Goal: Task Accomplishment & Management: Complete application form

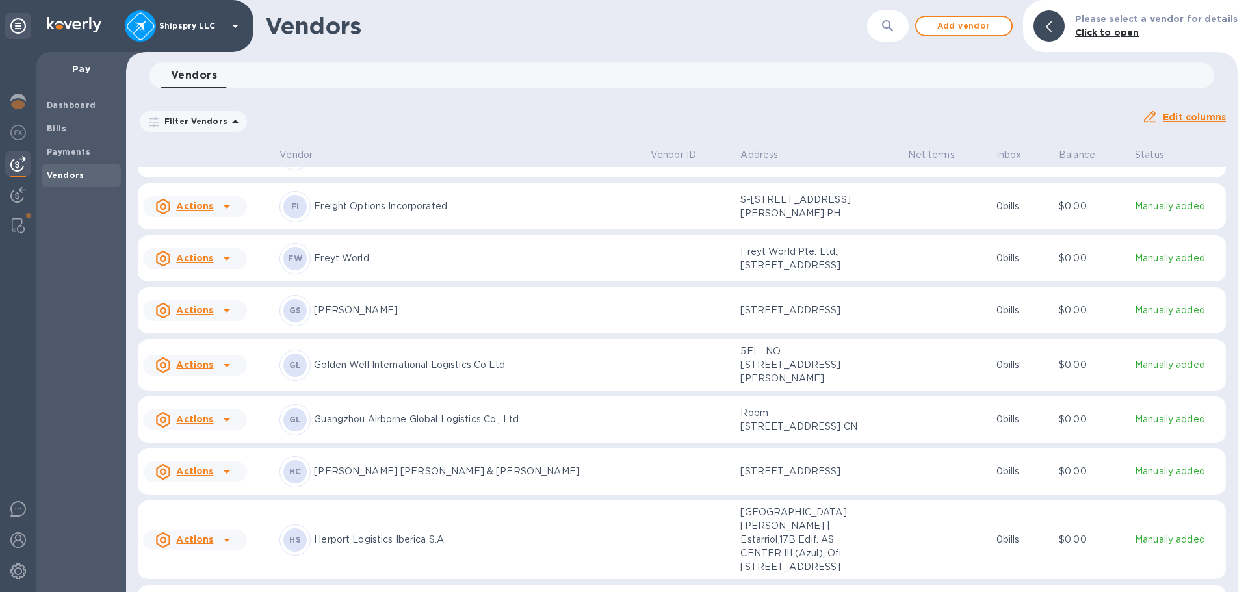
scroll to position [2547, 0]
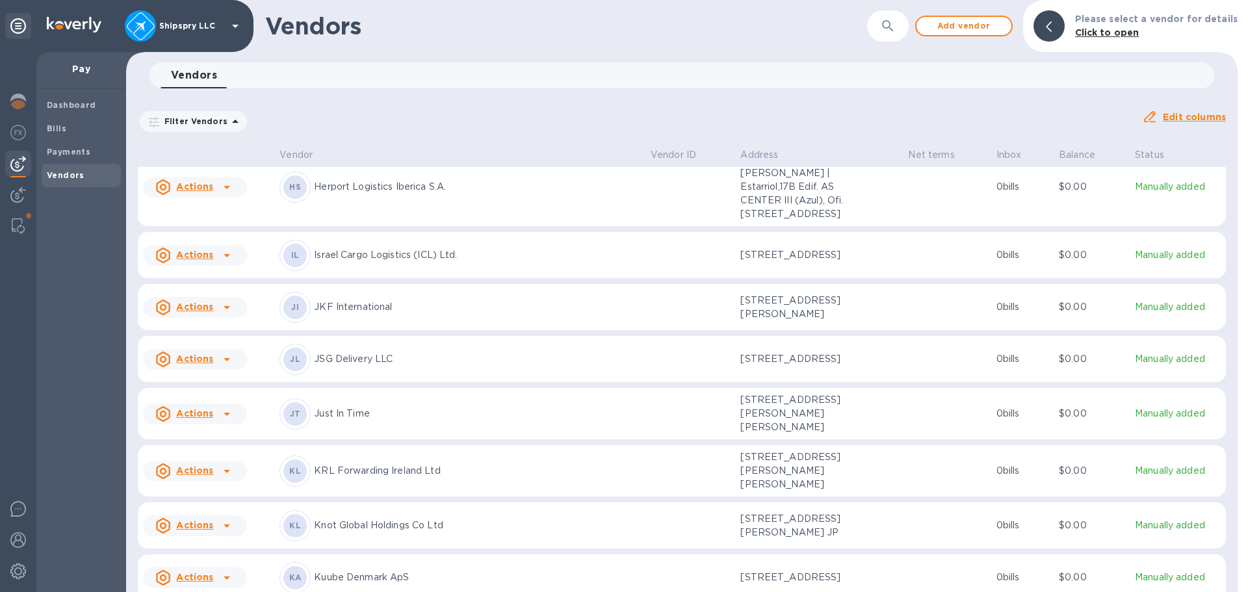
click at [408, 421] on p "Just In Time" at bounding box center [477, 414] width 326 height 14
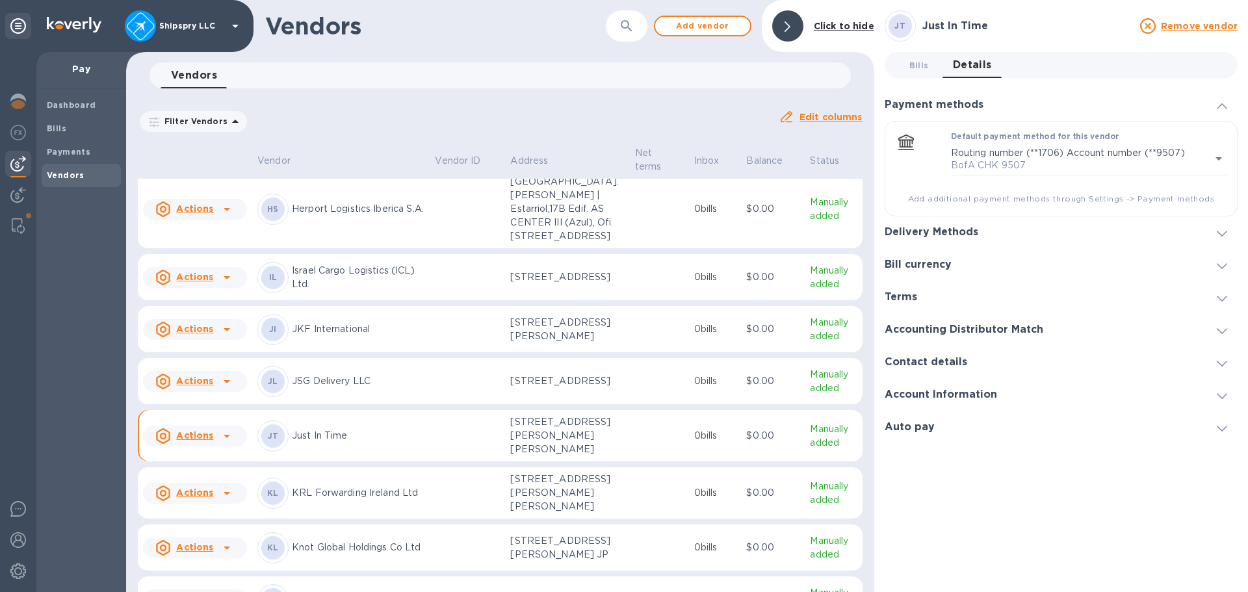
scroll to position [2559, 0]
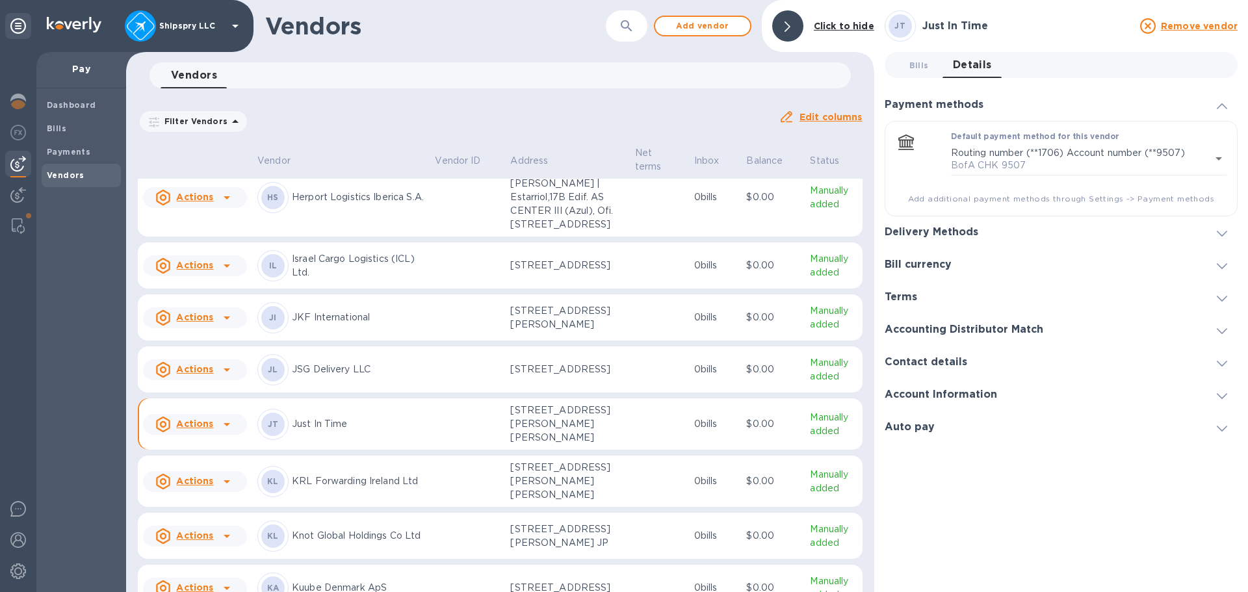
click at [228, 432] on icon at bounding box center [227, 425] width 16 height 16
click at [222, 524] on p "Add new bill" at bounding box center [209, 531] width 60 height 14
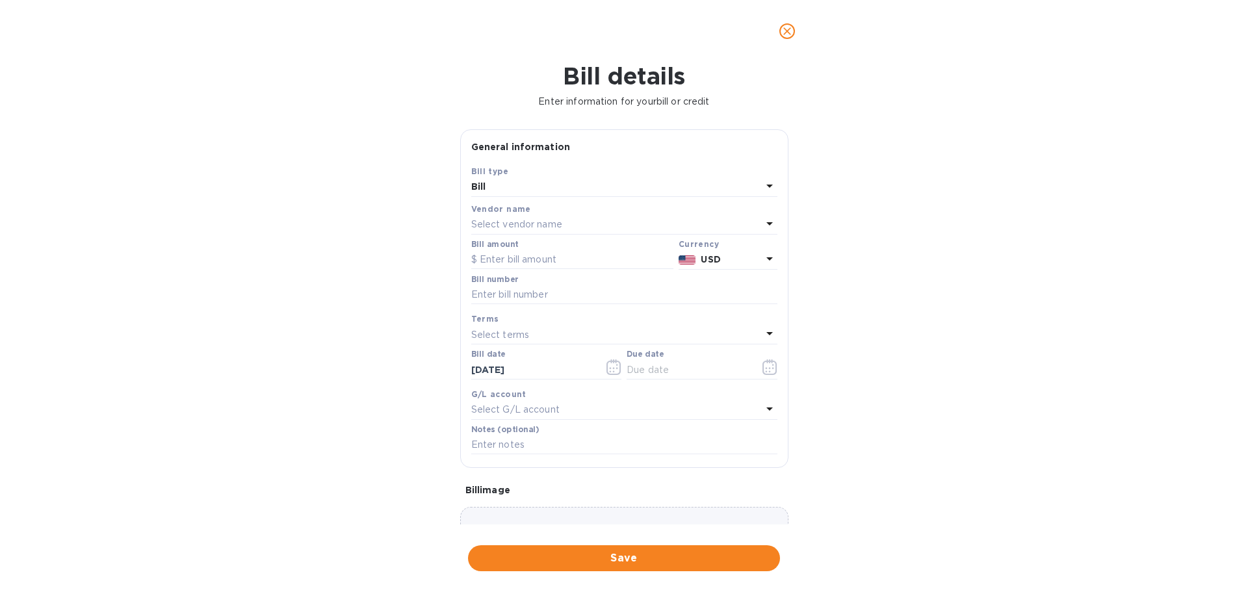
type input "[DATE]"
click at [501, 263] on input "text" at bounding box center [572, 260] width 202 height 20
type input "2,972.65"
click at [545, 288] on input "text" at bounding box center [624, 295] width 306 height 20
paste input "JIT-EXPA-2025-43153-1"
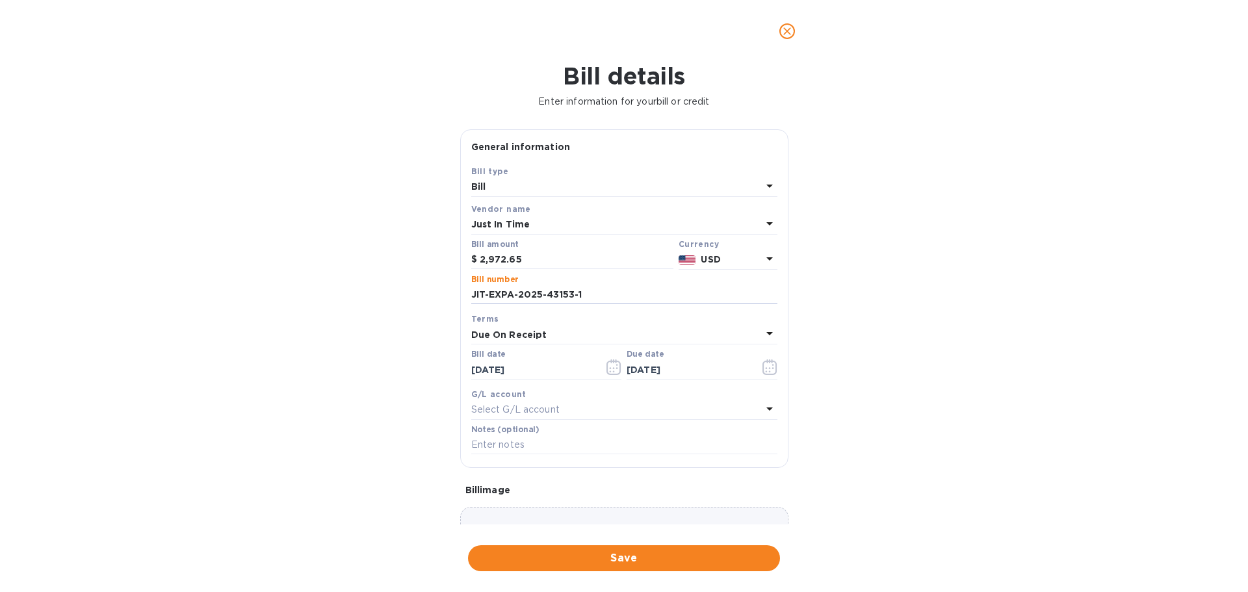
type input "JIT-EXPA-2025-43153-1"
click at [583, 337] on div "Due On Receipt" at bounding box center [616, 335] width 291 height 18
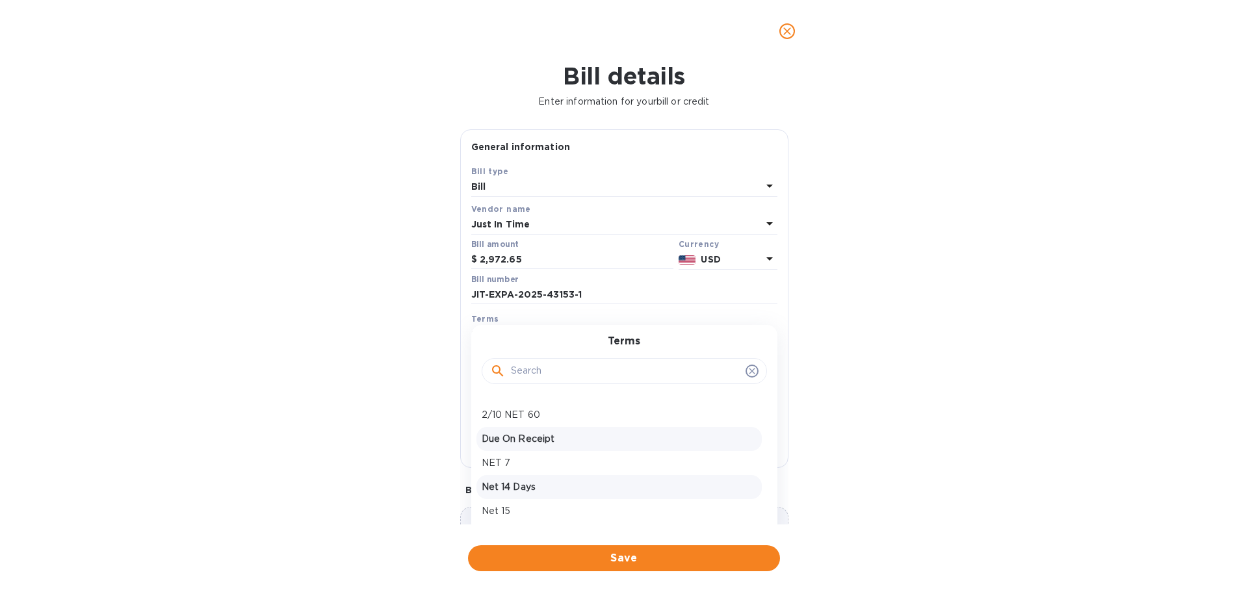
scroll to position [130, 0]
click at [573, 475] on p "EOM Net 30" at bounding box center [619, 472] width 275 height 14
type input "[DATE]"
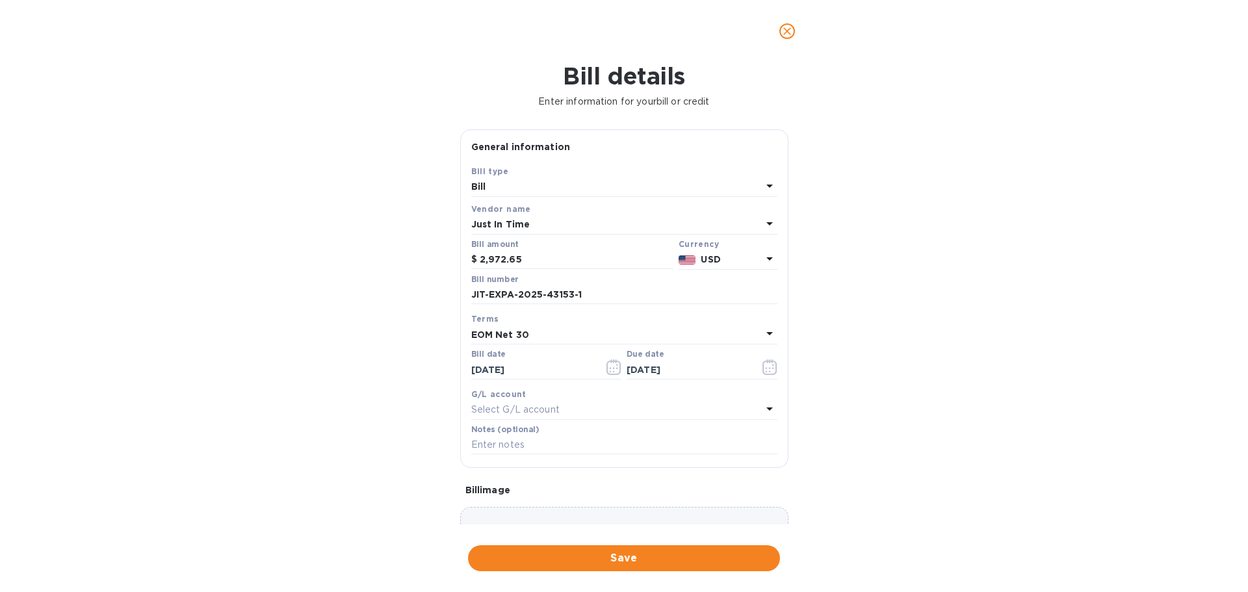
click at [516, 412] on p "Select G/L account" at bounding box center [515, 410] width 88 height 14
click at [766, 370] on icon "button" at bounding box center [770, 368] width 15 height 16
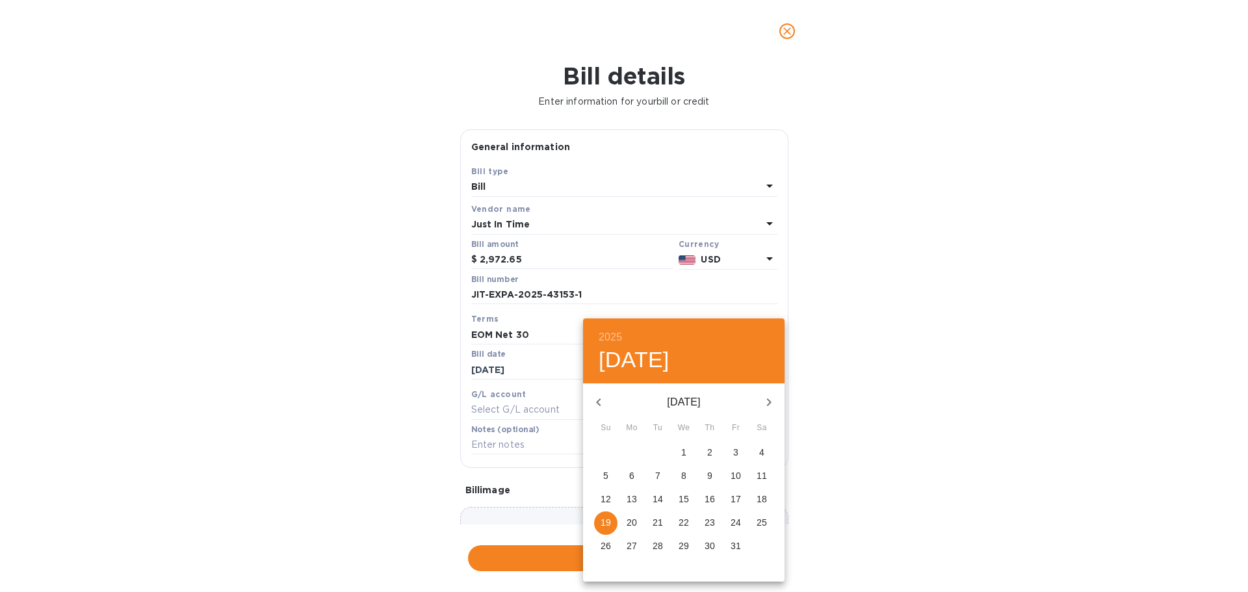
click at [735, 544] on p "31" at bounding box center [736, 546] width 10 height 13
type input "[DATE]"
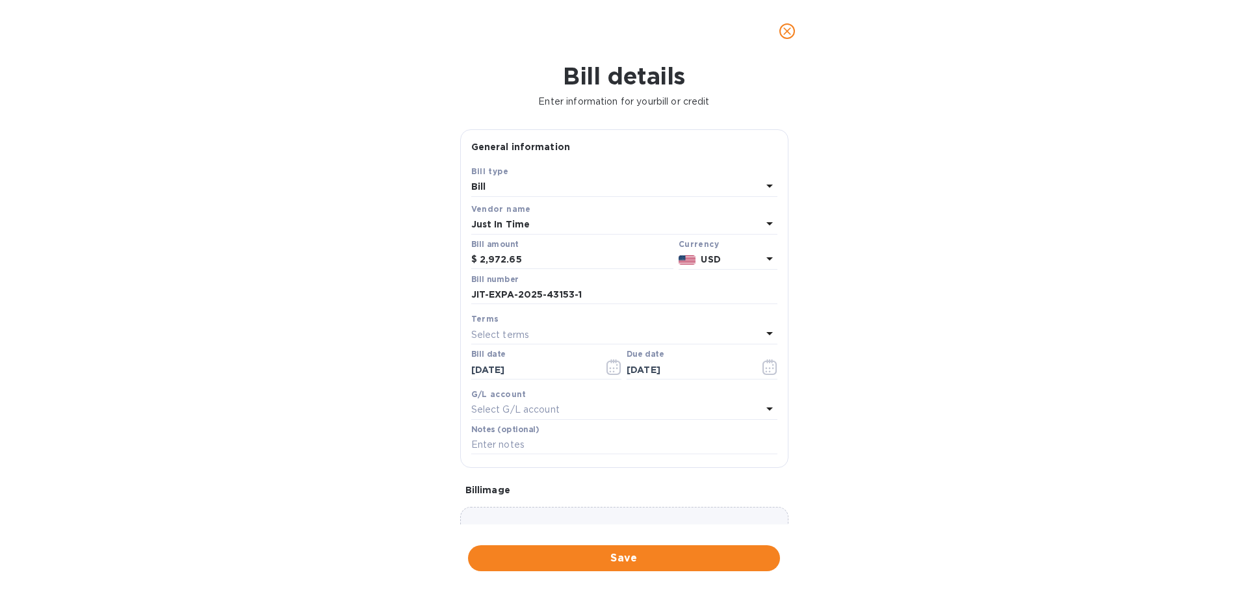
click at [516, 400] on div "G/L account" at bounding box center [624, 394] width 306 height 14
click at [518, 410] on p "Select G/L account" at bounding box center [515, 410] width 88 height 14
click at [528, 369] on input "[DATE]" at bounding box center [532, 370] width 123 height 20
click at [609, 368] on icon "button" at bounding box center [614, 368] width 15 height 16
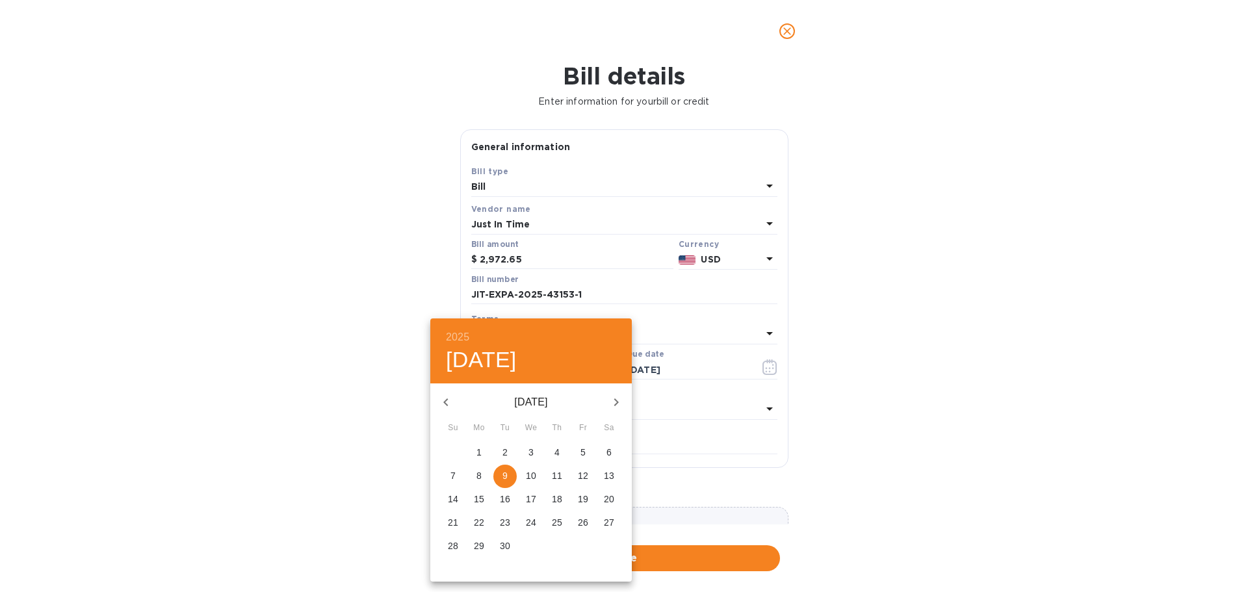
click at [442, 404] on icon "button" at bounding box center [446, 403] width 16 height 16
click at [474, 473] on span "4" at bounding box center [478, 475] width 23 height 13
type input "[DATE]"
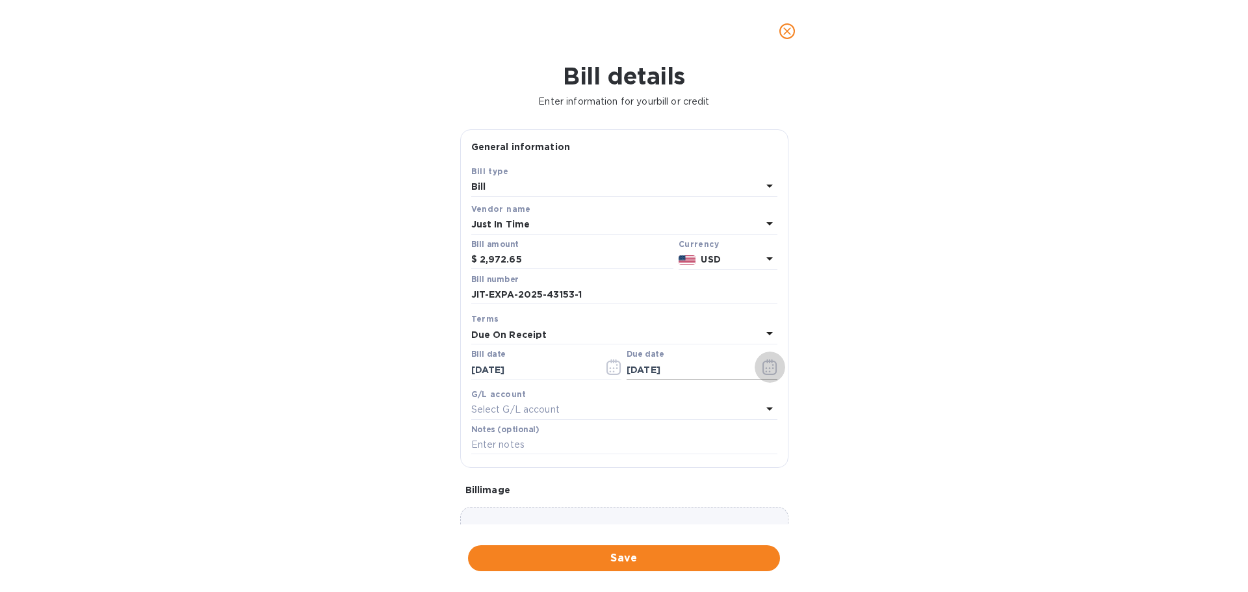
click at [763, 363] on icon "button" at bounding box center [770, 368] width 14 height 16
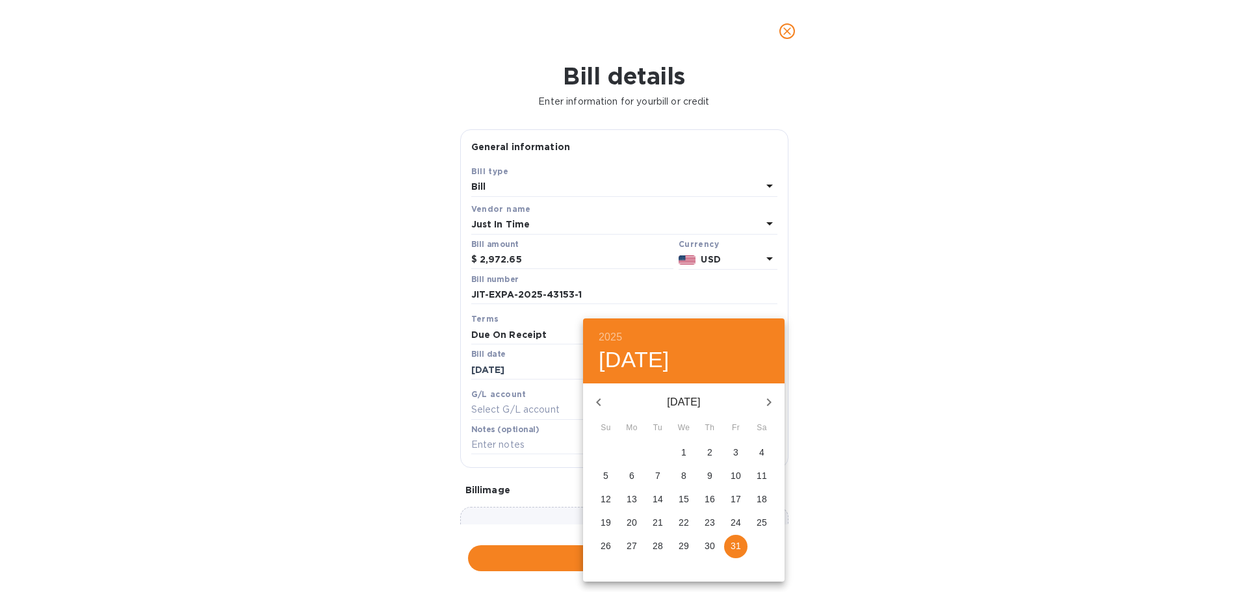
drag, startPoint x: 600, startPoint y: 399, endPoint x: 600, endPoint y: 413, distance: 14.3
click at [600, 399] on icon "button" at bounding box center [598, 403] width 5 height 8
click at [658, 542] on p "30" at bounding box center [658, 546] width 10 height 13
type input "[DATE]"
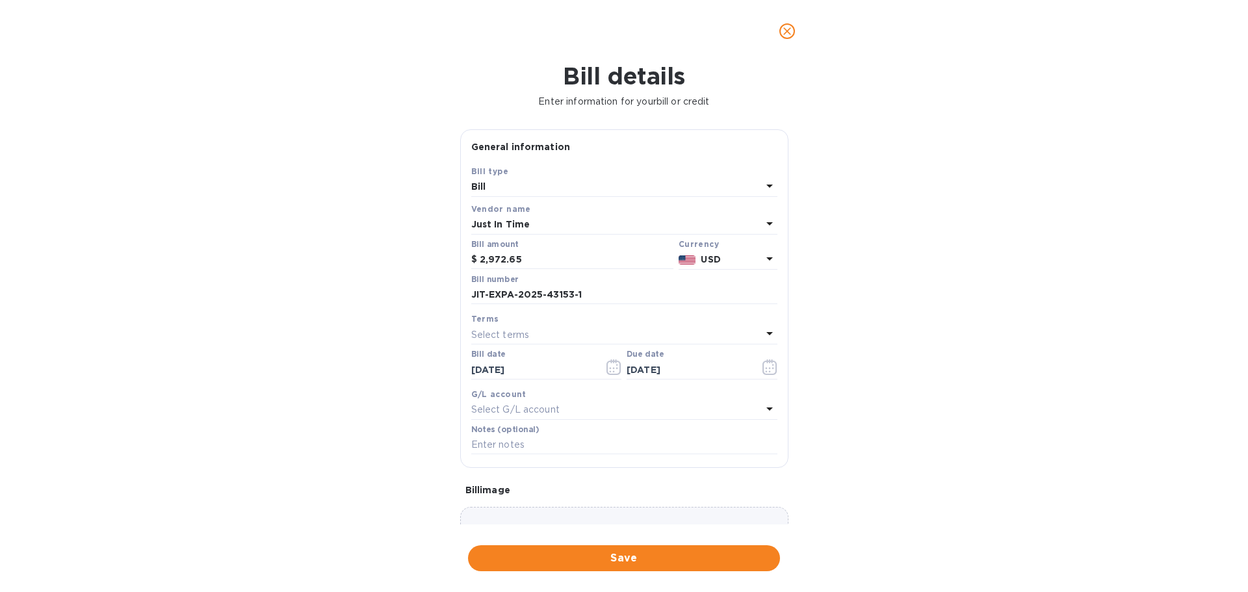
click at [511, 402] on div "Select G/L account" at bounding box center [616, 410] width 291 height 18
click at [542, 482] on p "Accounts Payable" at bounding box center [619, 484] width 275 height 14
drag, startPoint x: 542, startPoint y: 443, endPoint x: 512, endPoint y: 445, distance: 29.3
click at [540, 443] on input "text" at bounding box center [624, 446] width 306 height 20
type input "Shipment 39531"
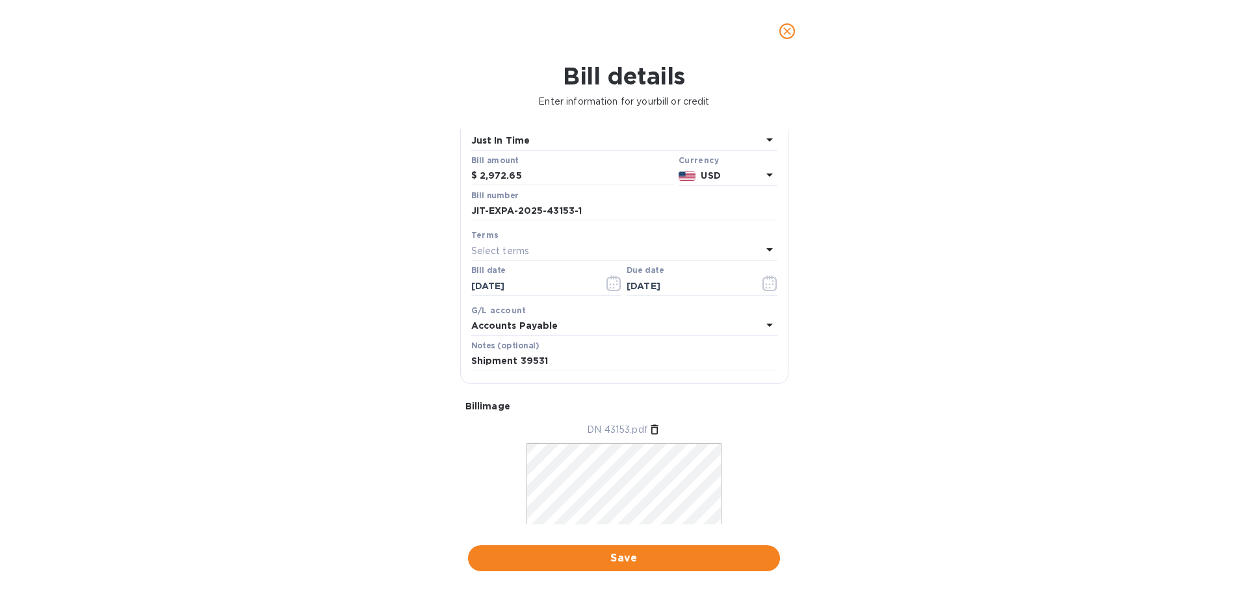
scroll to position [0, 0]
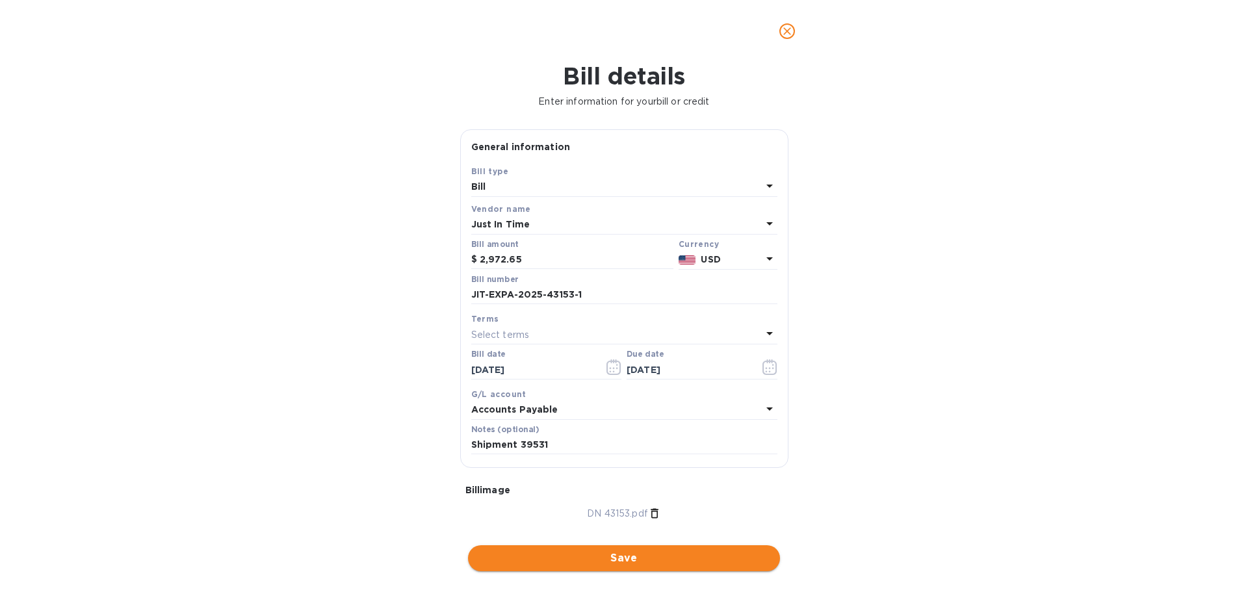
click at [610, 564] on span "Save" at bounding box center [624, 559] width 291 height 16
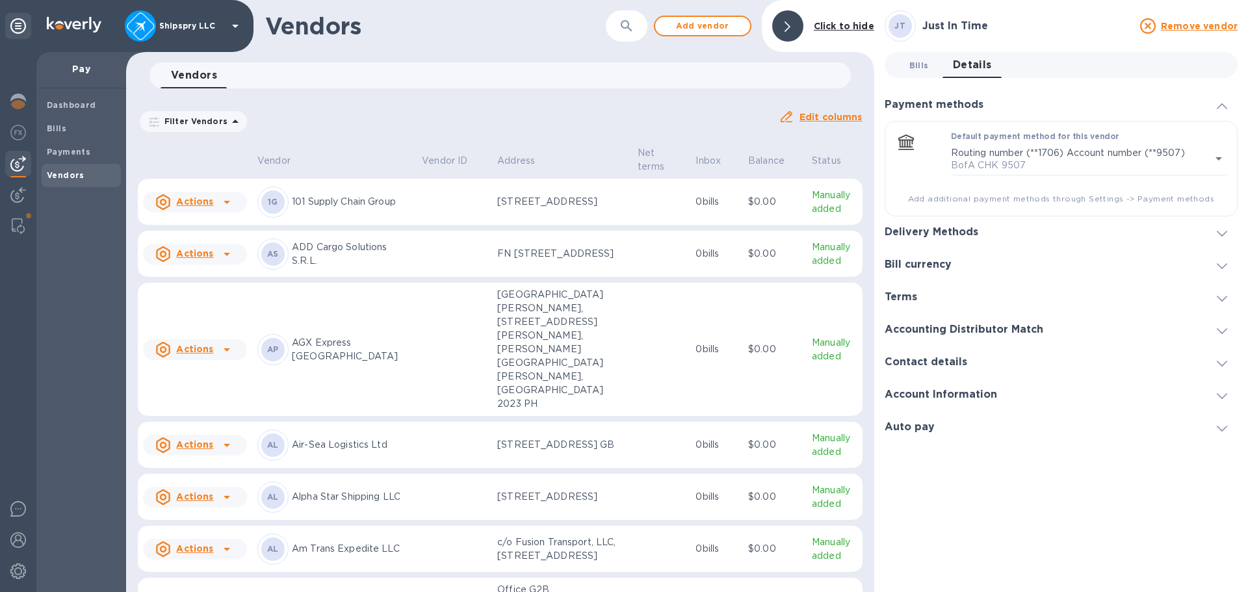
click at [912, 59] on span "Bills 0" at bounding box center [920, 66] width 20 height 14
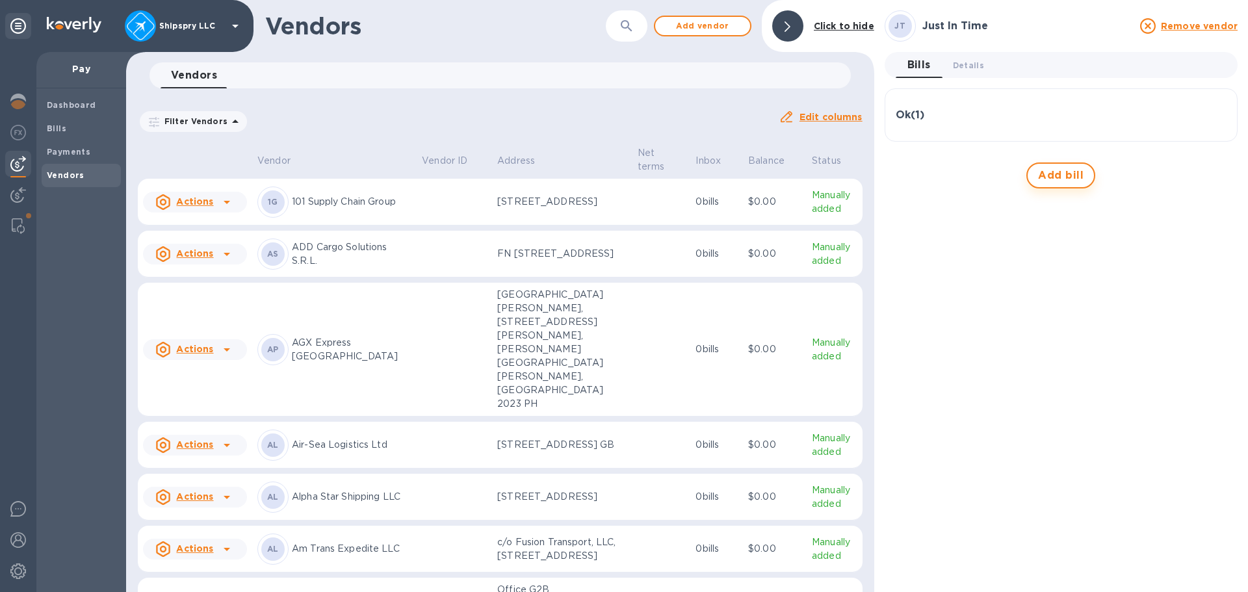
click at [1061, 181] on span "Add bill" at bounding box center [1061, 176] width 46 height 16
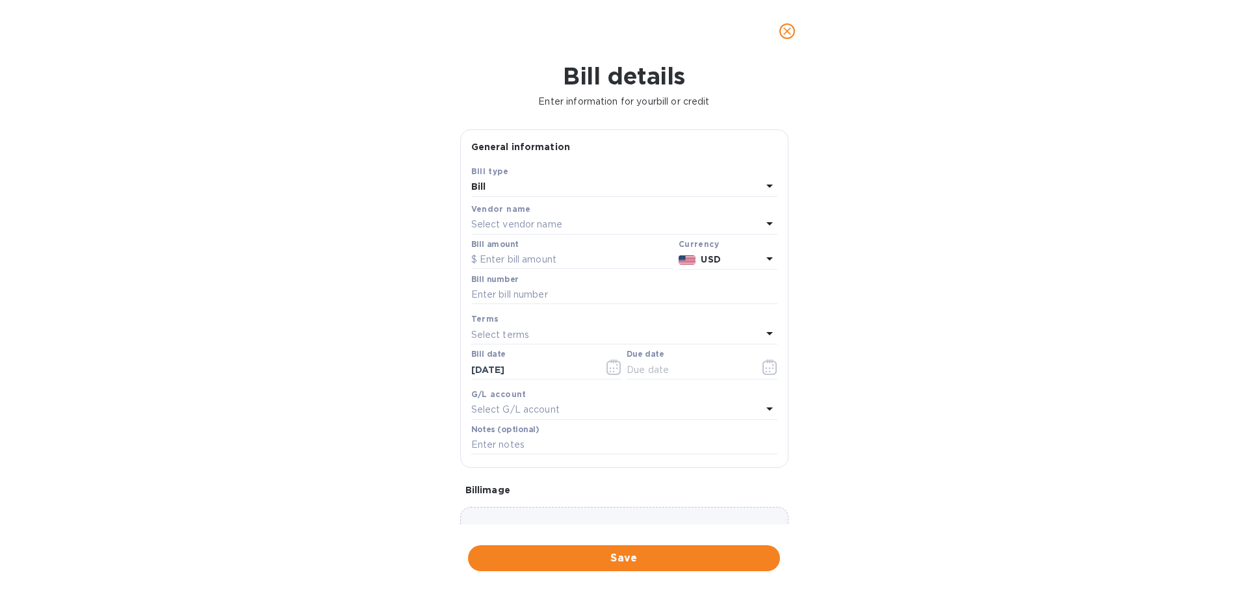
type input "[DATE]"
click at [503, 256] on input "text" at bounding box center [572, 260] width 202 height 20
type input "3,058"
click at [553, 298] on input "text" at bounding box center [624, 295] width 306 height 20
paste input "JIT-EXPA-2025-43245-1"
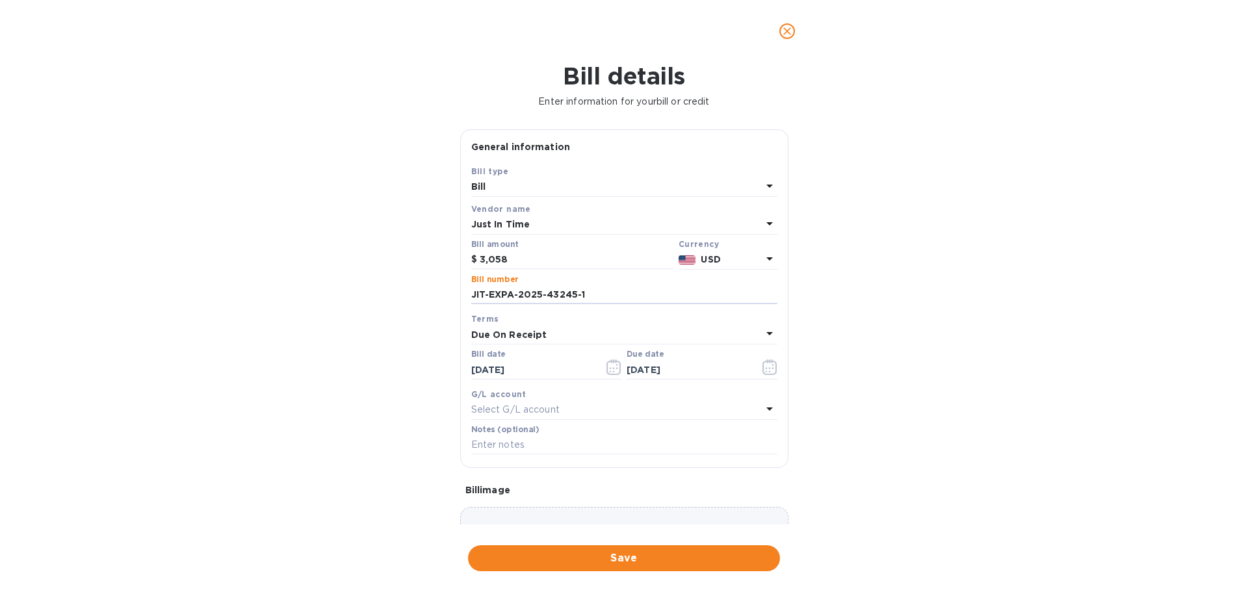
type input "JIT-EXPA-2025-43245-1"
click at [608, 365] on icon "button" at bounding box center [614, 368] width 15 height 16
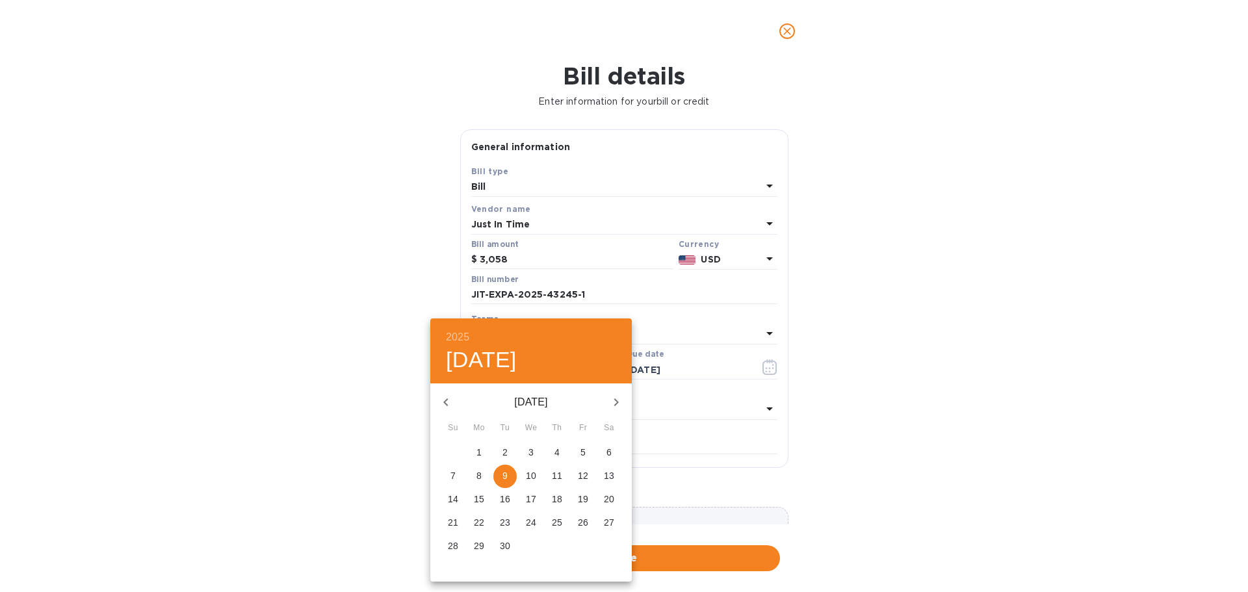
click at [449, 402] on icon "button" at bounding box center [446, 403] width 16 height 16
click at [604, 473] on span "9" at bounding box center [608, 475] width 23 height 13
type input "[DATE]"
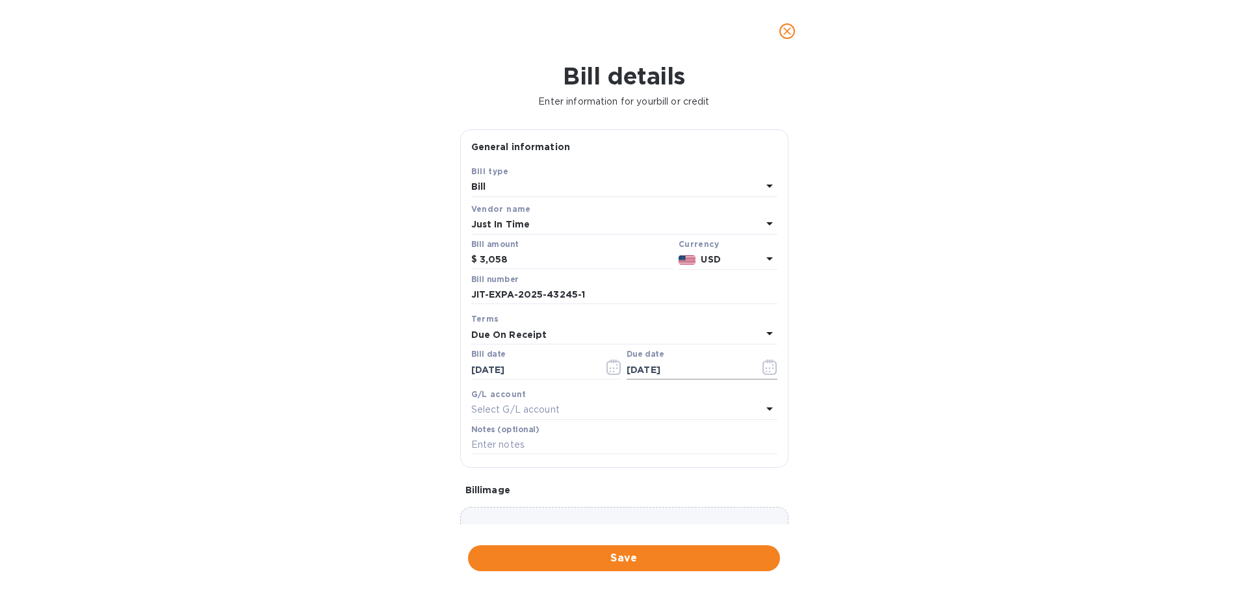
click at [763, 367] on icon "button" at bounding box center [770, 368] width 14 height 16
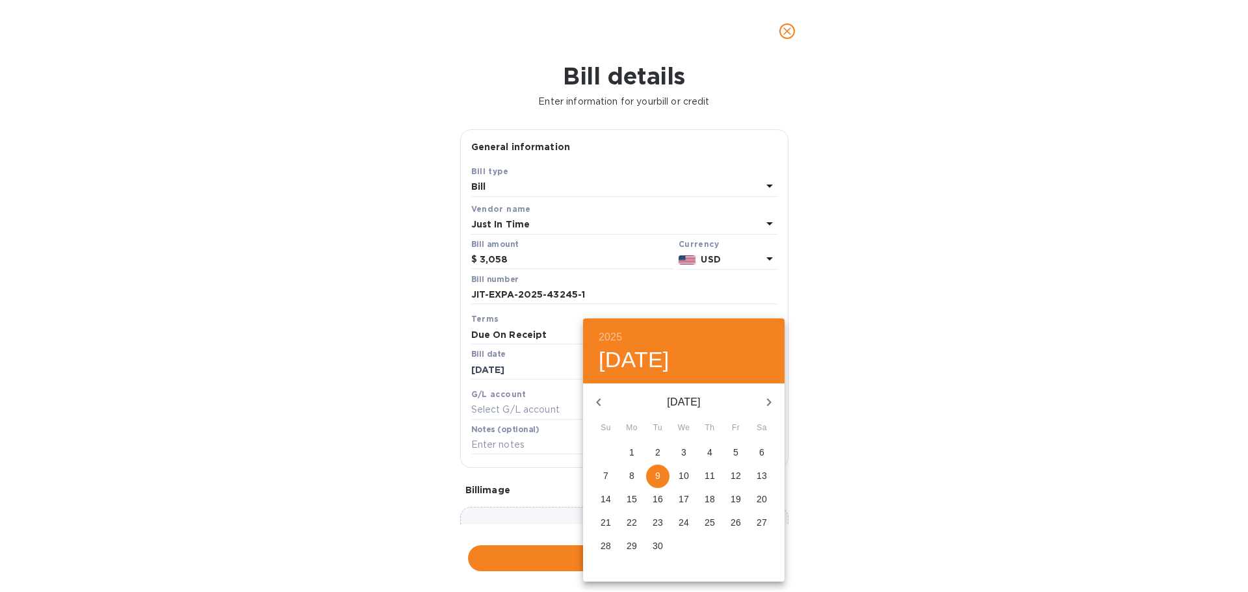
click at [651, 547] on span "30" at bounding box center [657, 546] width 23 height 13
type input "[DATE]"
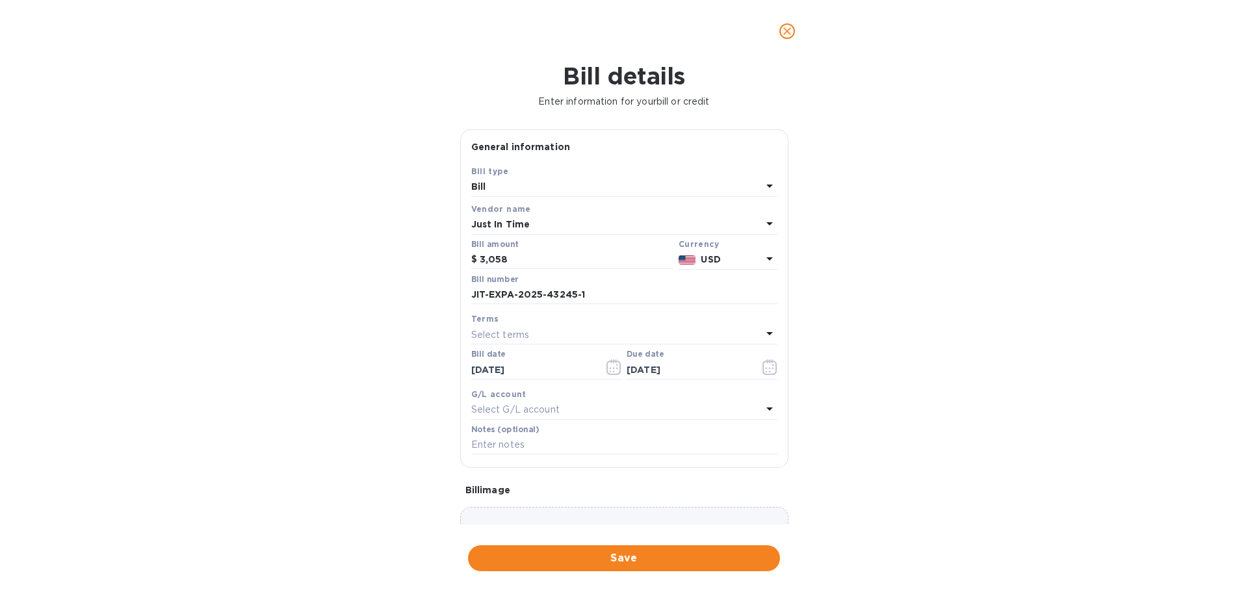
click at [509, 411] on p "Select G/L account" at bounding box center [515, 410] width 88 height 14
click at [510, 492] on div "Accounts Payable AccountsPayable" at bounding box center [619, 491] width 285 height 38
drag, startPoint x: 497, startPoint y: 446, endPoint x: 469, endPoint y: 441, distance: 27.8
click at [497, 446] on input "text" at bounding box center [624, 446] width 306 height 20
type input "Shipment 39938"
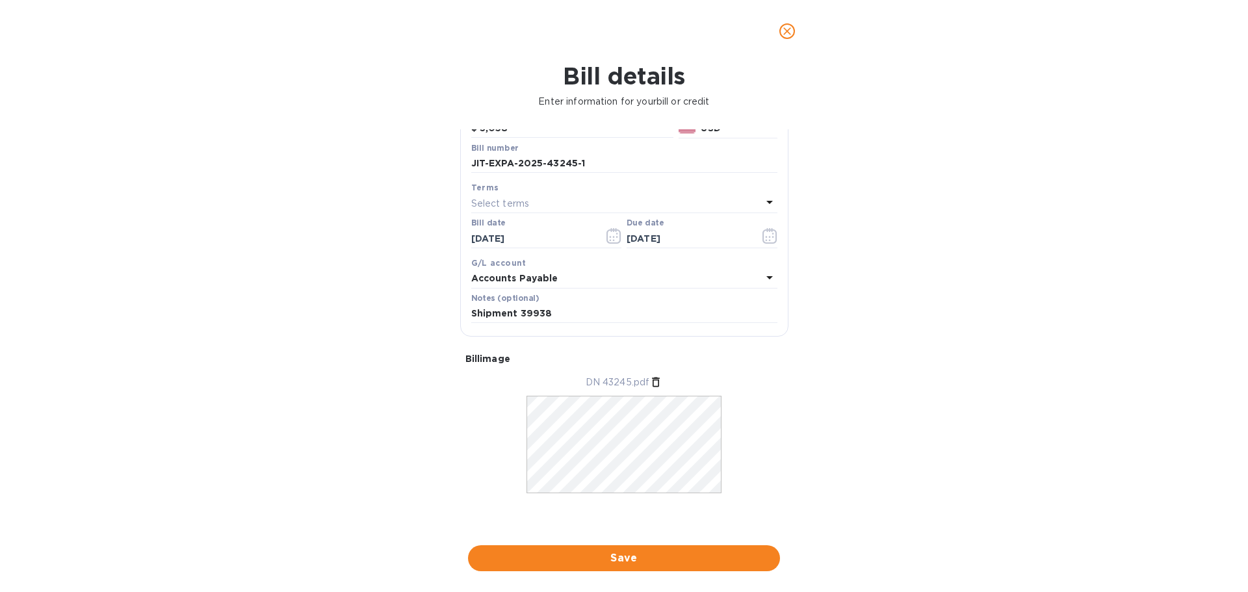
scroll to position [66, 0]
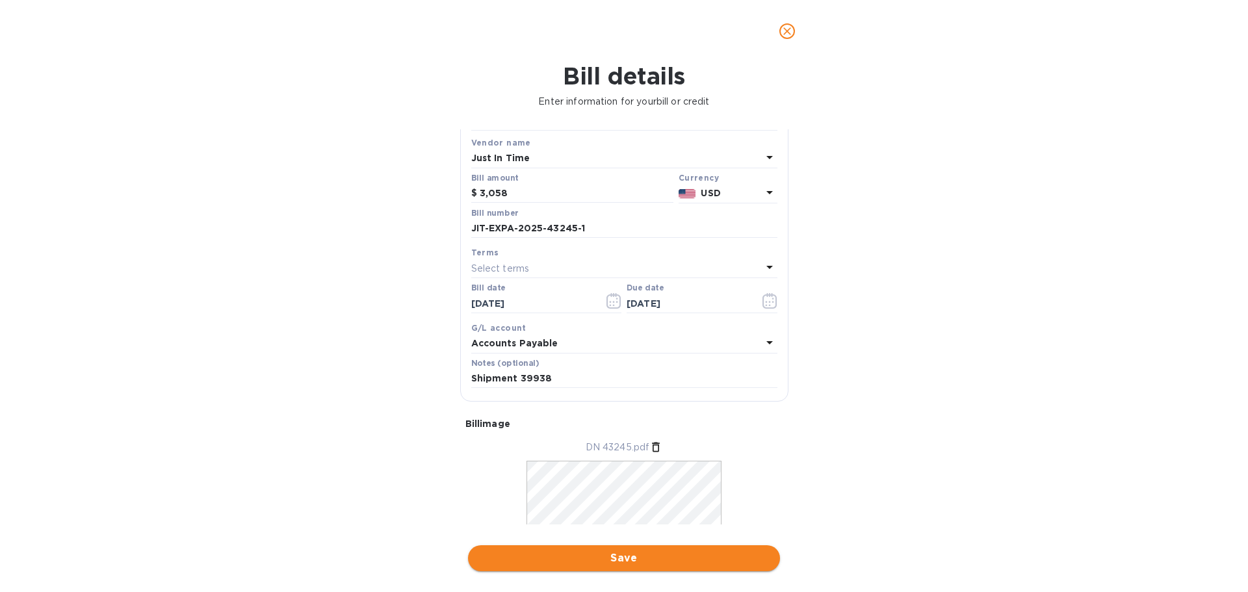
click at [616, 554] on span "Save" at bounding box center [624, 559] width 291 height 16
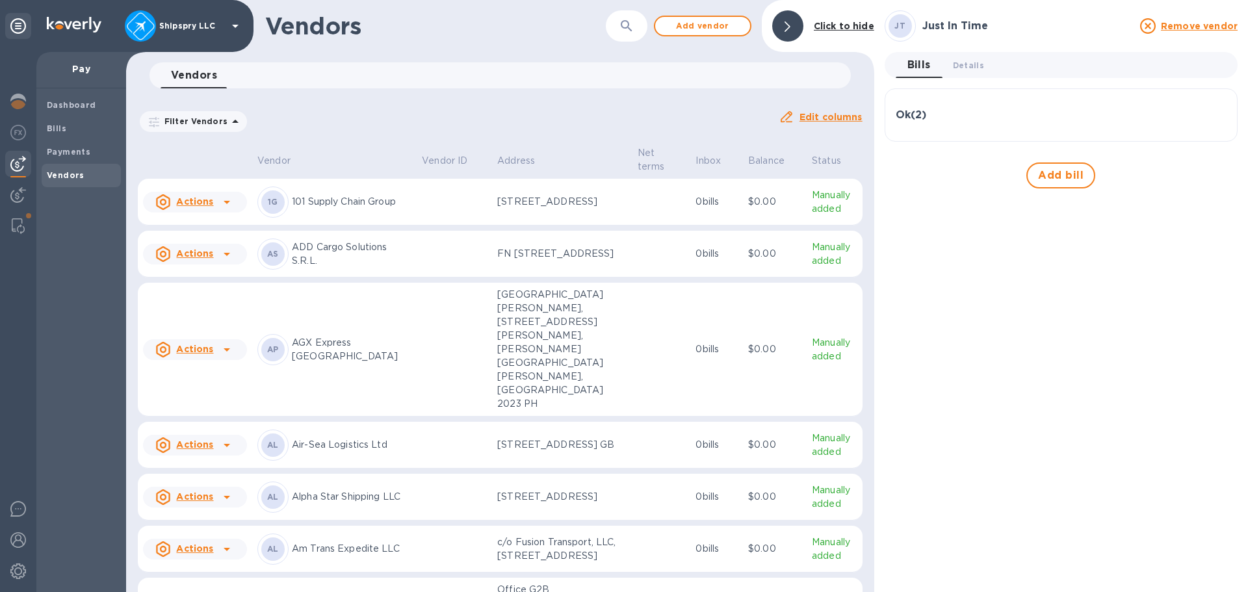
click at [995, 104] on div "Ok ( 2 )" at bounding box center [1061, 114] width 331 height 31
click at [1050, 177] on span "Add bill" at bounding box center [1061, 176] width 46 height 16
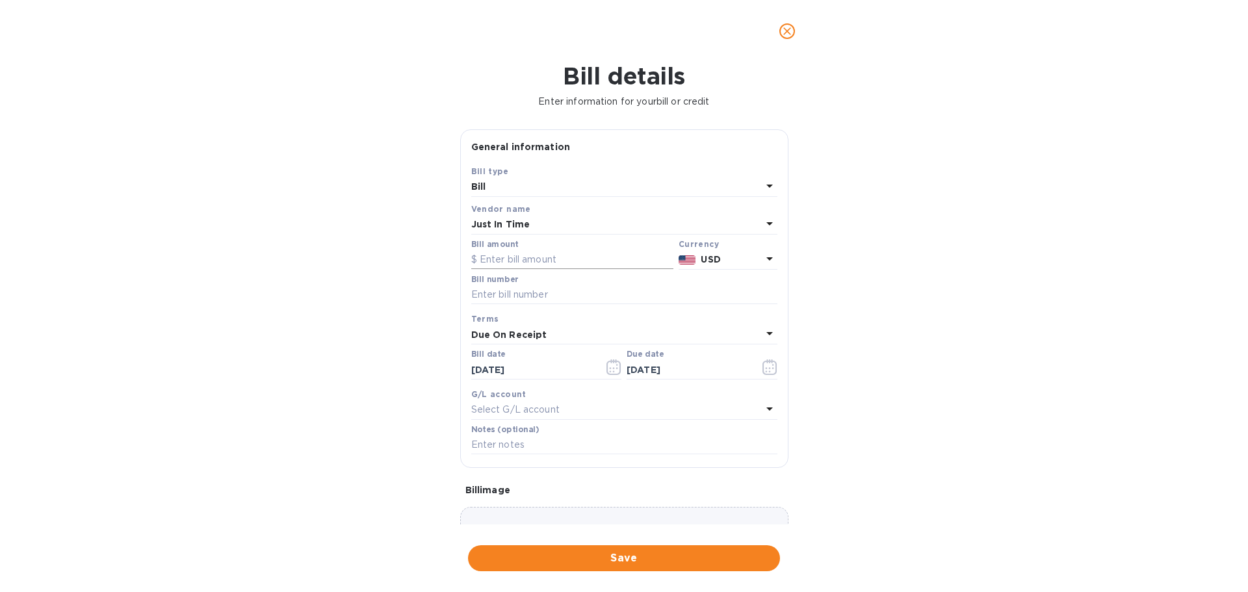
click at [506, 258] on input "text" at bounding box center [572, 260] width 202 height 20
type input "2,575.35"
click at [512, 298] on input "text" at bounding box center [624, 295] width 306 height 20
paste input "JIT-EXPA-2025-43475-1"
type input "JIT-EXPA-2025-43475-1"
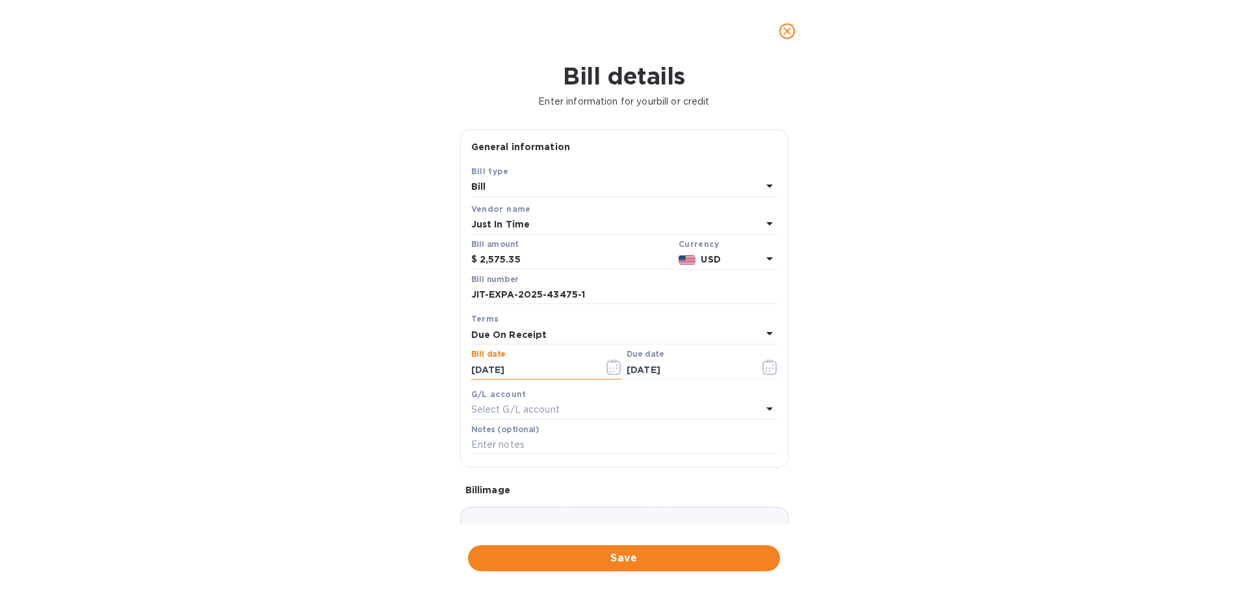
click at [607, 364] on icon "button" at bounding box center [614, 368] width 14 height 16
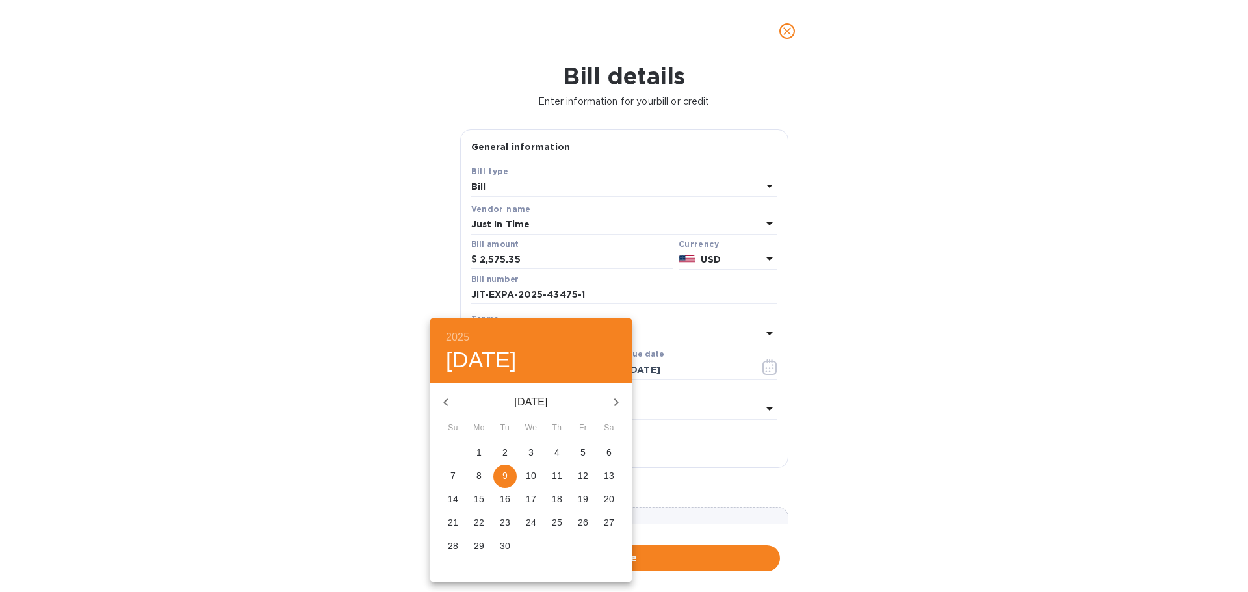
click at [443, 403] on icon "button" at bounding box center [446, 403] width 16 height 16
click at [583, 523] on p "22" at bounding box center [583, 522] width 10 height 13
type input "[DATE]"
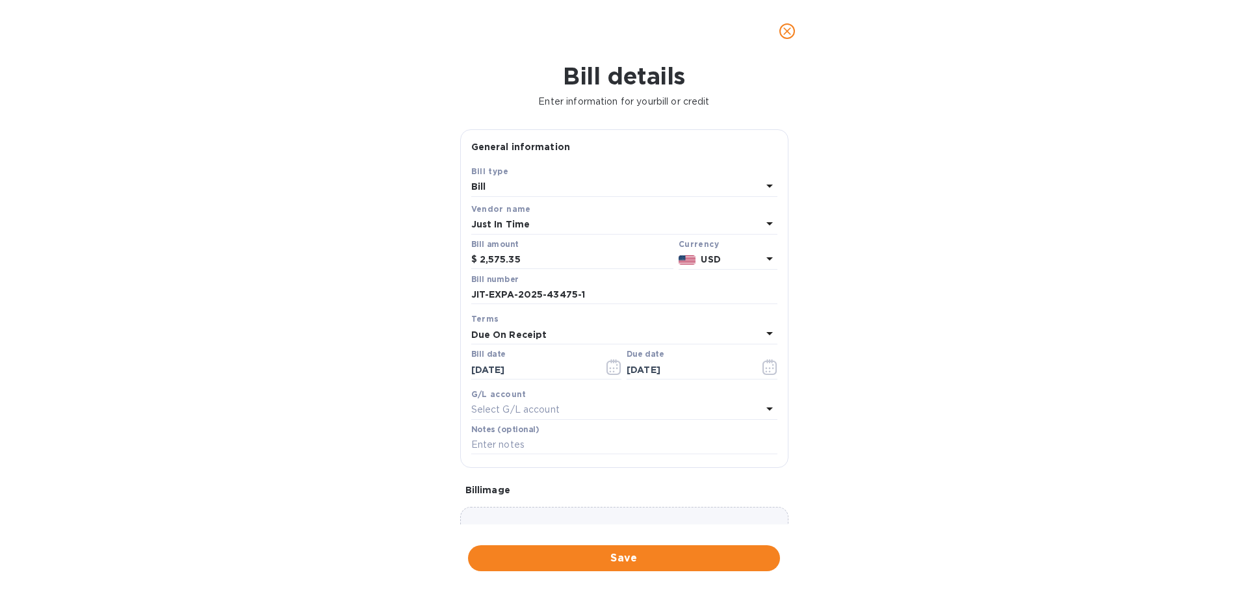
click at [535, 335] on b "Due On Receipt" at bounding box center [509, 335] width 76 height 10
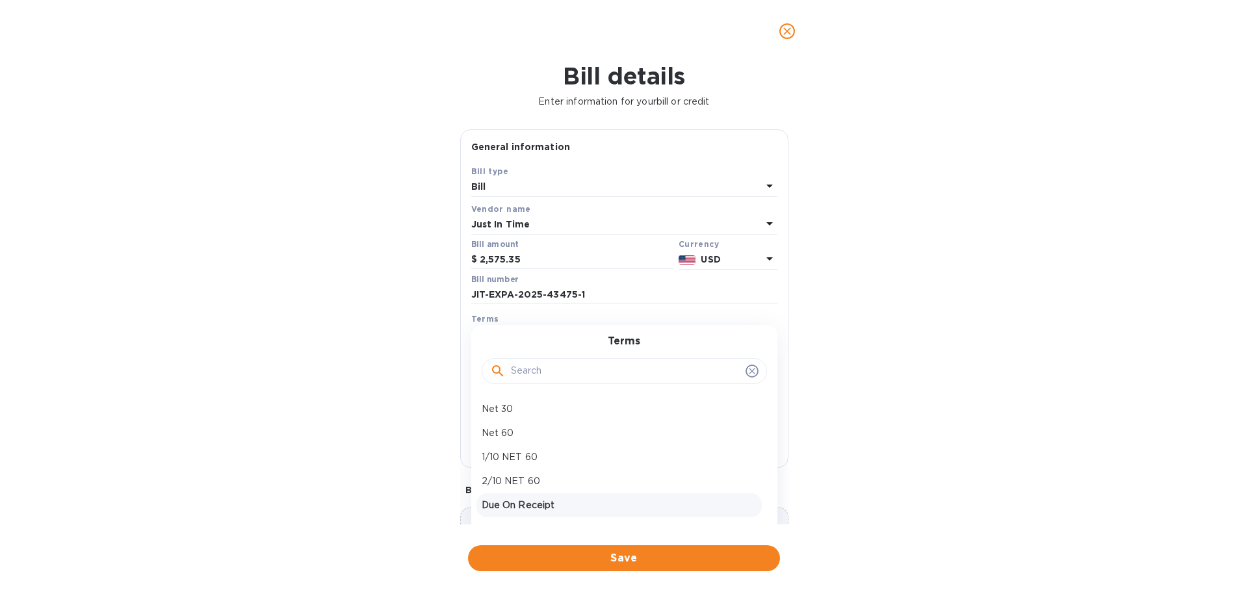
click at [535, 335] on div "Terms Net 30 Net 60 1/10 NET 60 2/10 NET 60 Due On Receipt NET 7 Net 14 Days Ne…" at bounding box center [624, 433] width 306 height 217
click at [954, 337] on div "Bill details Enter information for your bill or credit General information Save…" at bounding box center [624, 327] width 1248 height 530
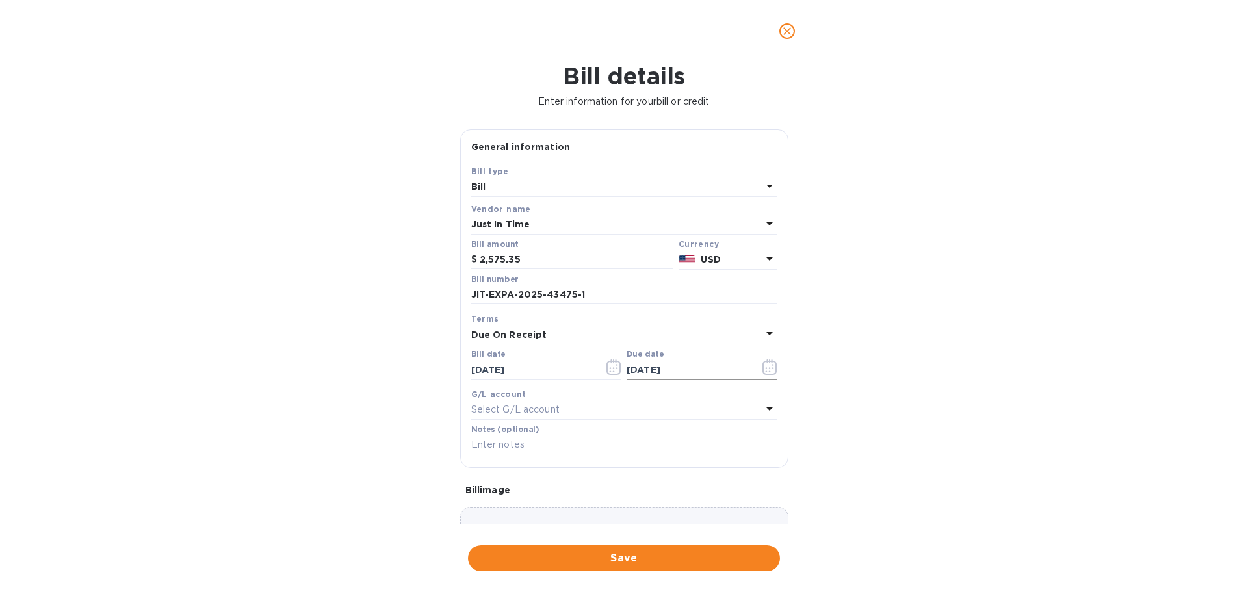
click at [772, 365] on icon "button" at bounding box center [773, 365] width 2 height 2
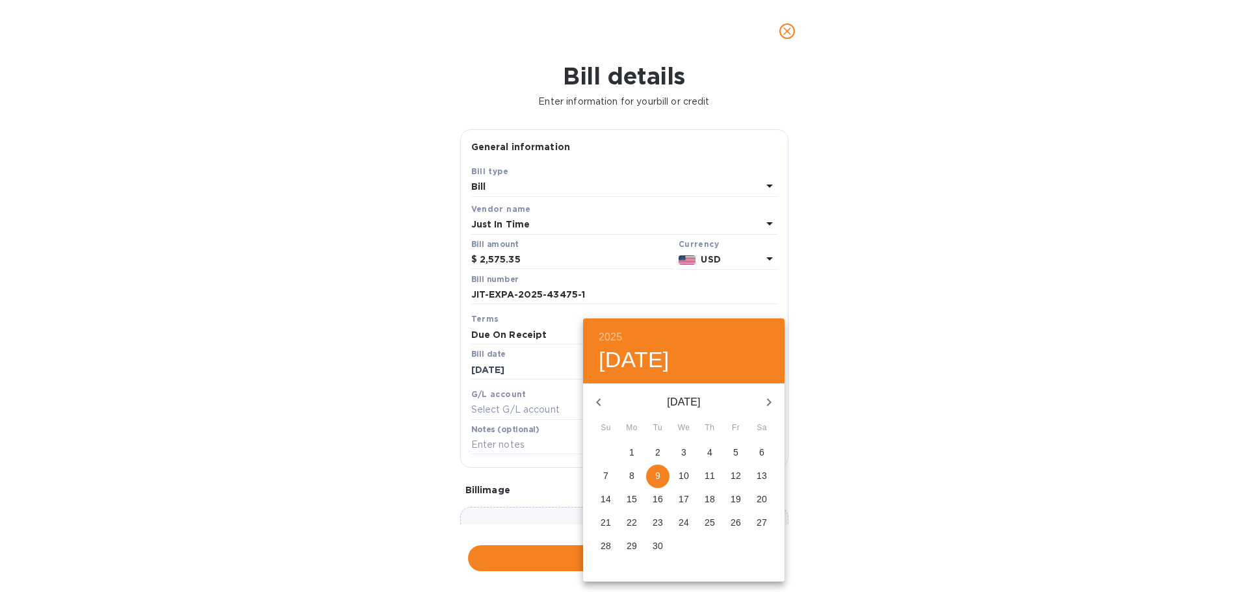
click at [661, 531] on button "23" at bounding box center [657, 523] width 23 height 23
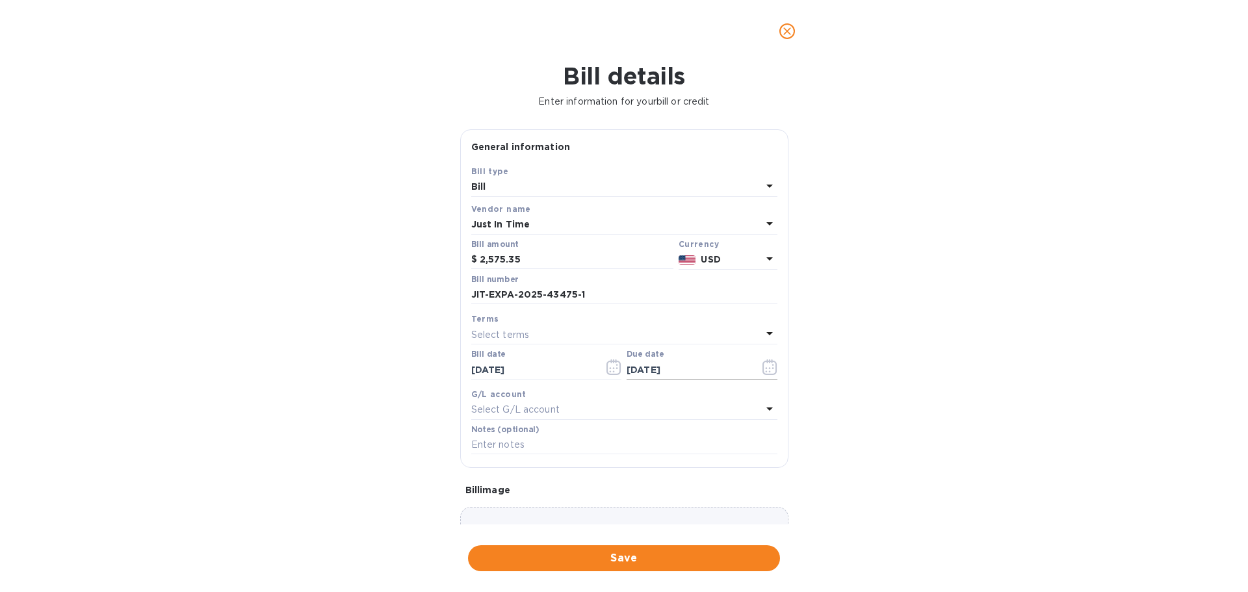
click at [767, 369] on icon "button" at bounding box center [770, 368] width 15 height 16
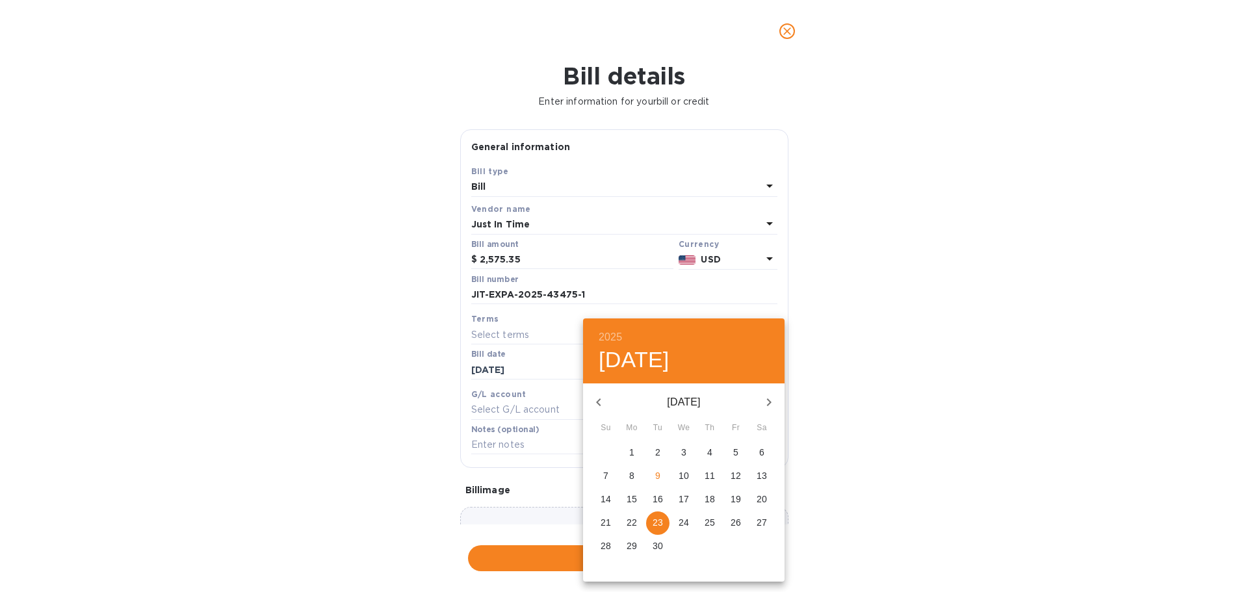
click at [664, 545] on span "30" at bounding box center [657, 546] width 23 height 13
type input "[DATE]"
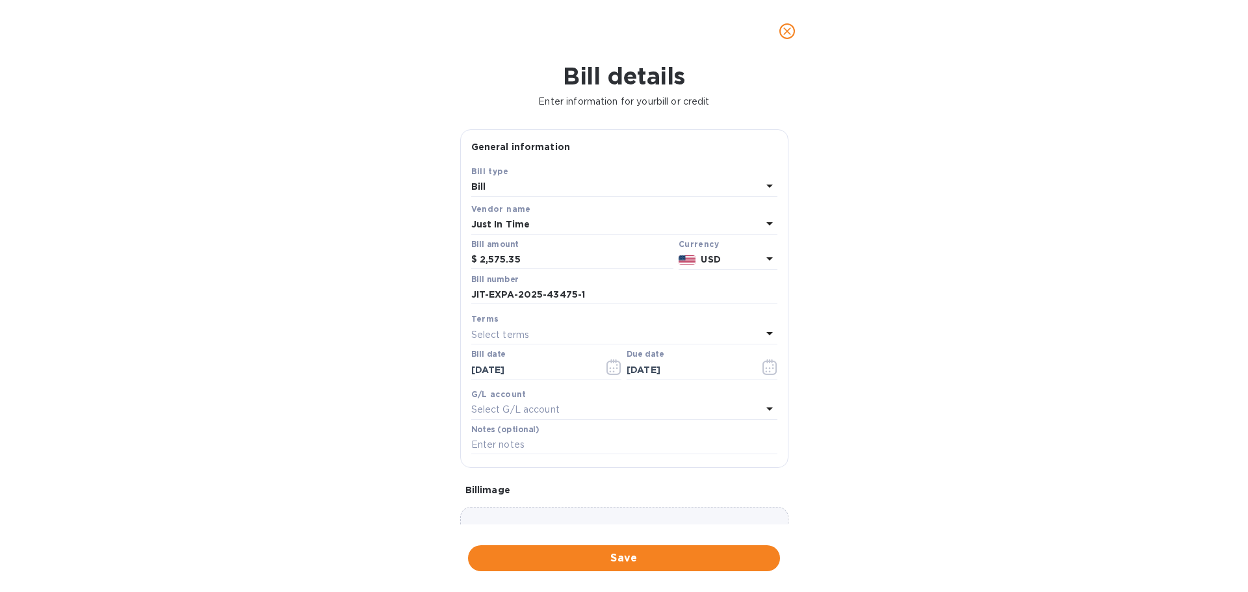
click at [894, 387] on div "Bill details Enter information for your bill or credit General information Save…" at bounding box center [624, 327] width 1248 height 530
click at [545, 406] on p "Select G/L account" at bounding box center [515, 410] width 88 height 14
click at [530, 493] on b "AccountsPayable" at bounding box center [520, 498] width 77 height 10
click at [522, 450] on input "text" at bounding box center [624, 446] width 306 height 20
type input "Shipment # 40725"
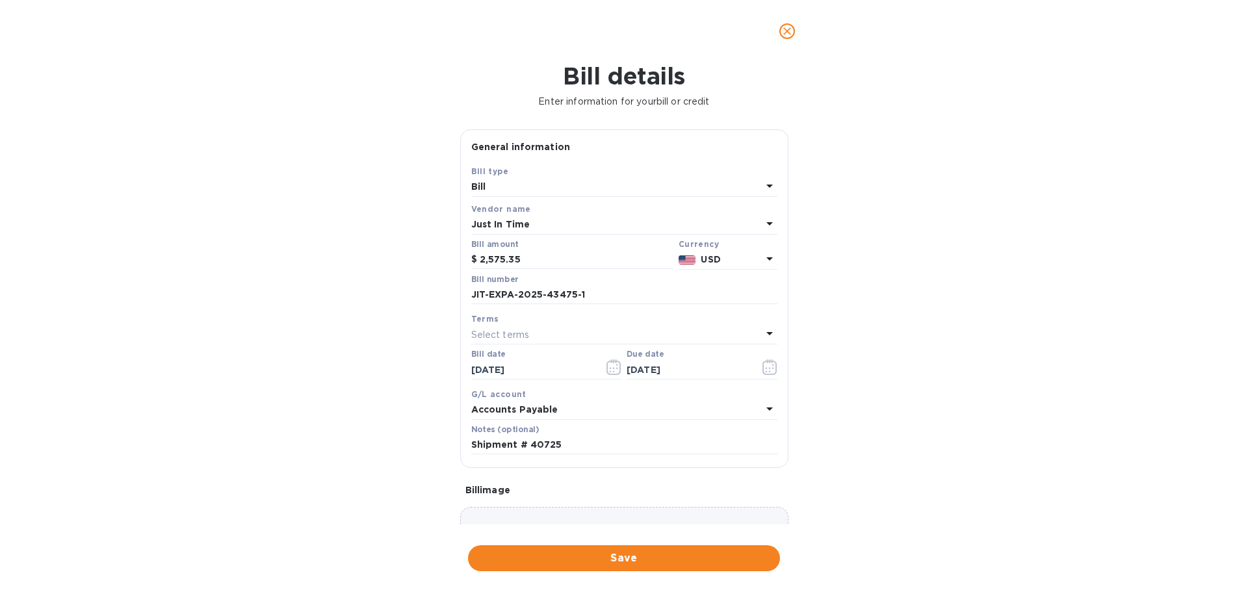
scroll to position [76, 0]
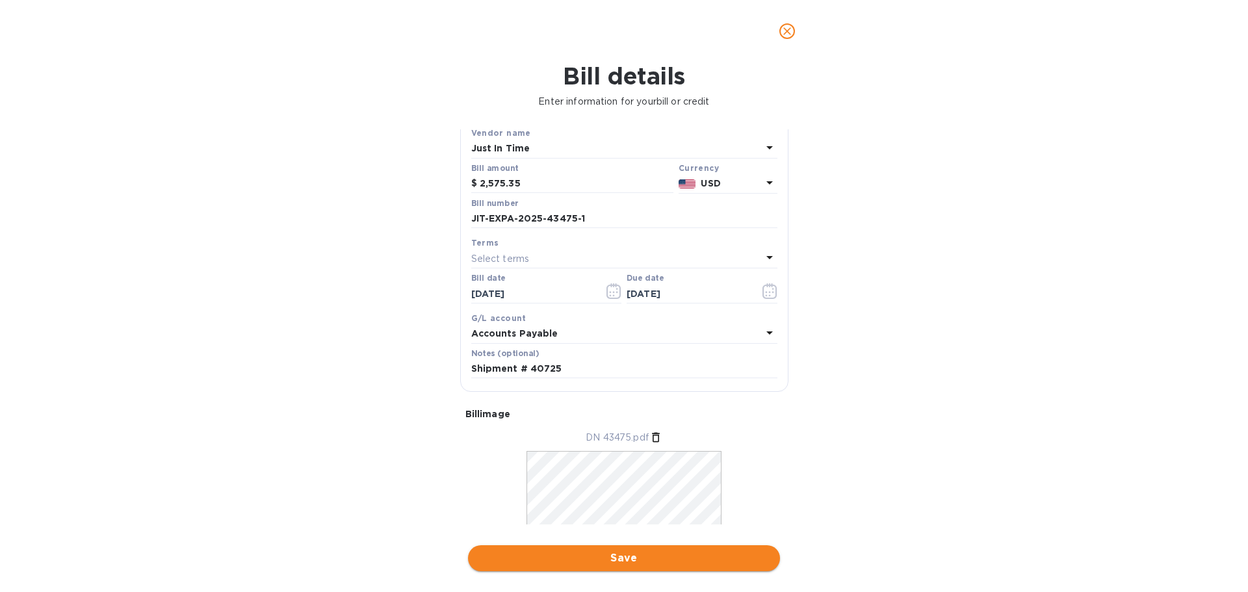
click at [623, 564] on span "Save" at bounding box center [624, 559] width 291 height 16
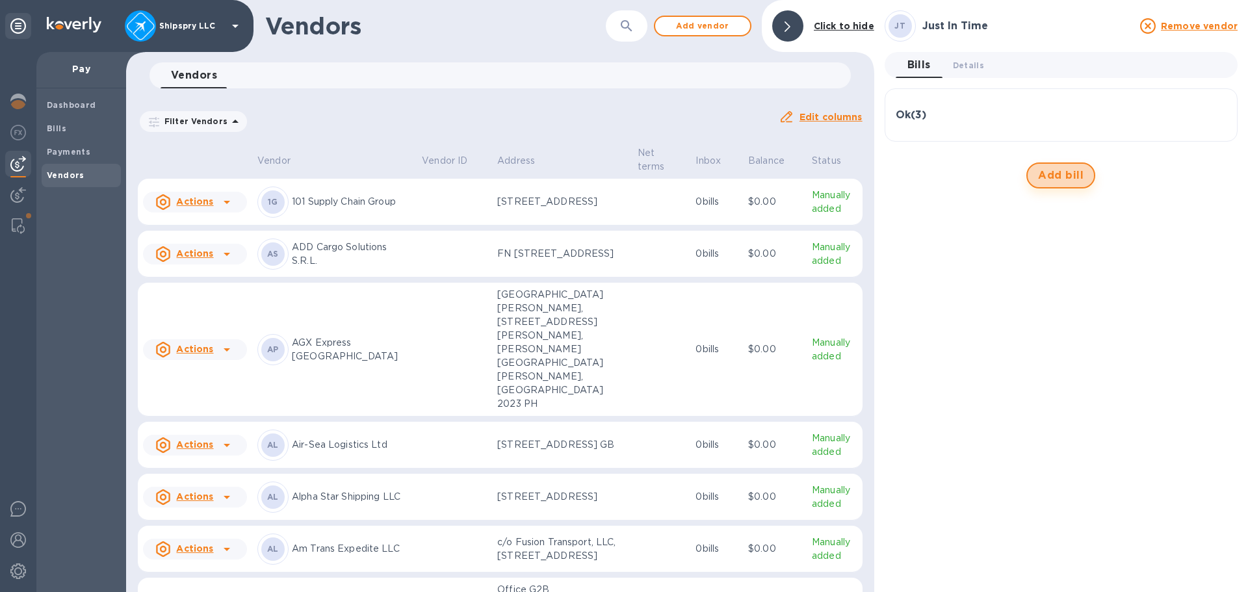
click at [1062, 178] on span "Add bill" at bounding box center [1061, 176] width 46 height 16
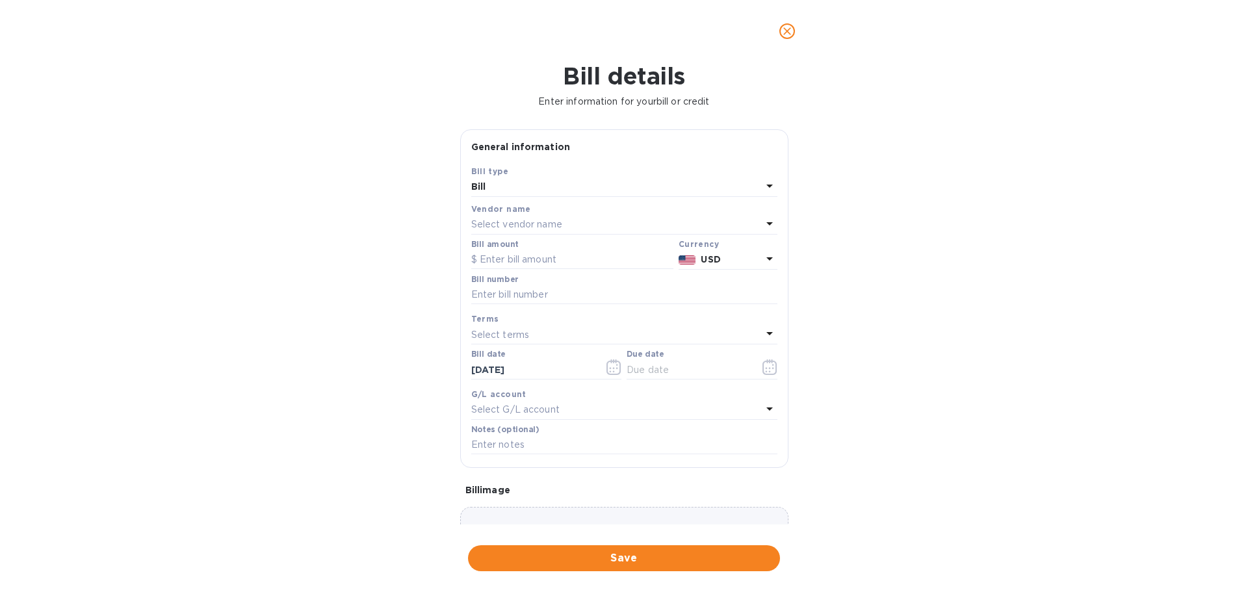
type input "[DATE]"
drag, startPoint x: 523, startPoint y: 269, endPoint x: 510, endPoint y: 265, distance: 13.8
click at [523, 269] on input "text" at bounding box center [572, 260] width 202 height 20
type input "1,330.40"
click at [502, 288] on input "text" at bounding box center [624, 295] width 306 height 20
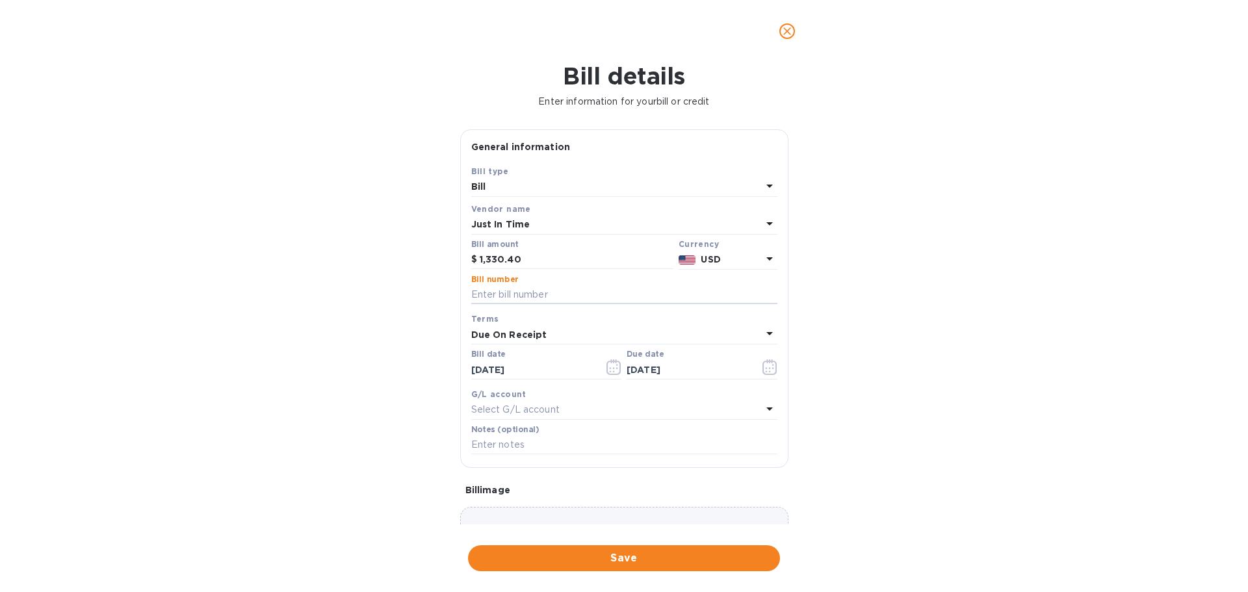
paste input "JIT-EXPA-2025-43517-1"
type input "JIT-EXPA-2025-43517-1"
click at [600, 373] on button "button" at bounding box center [614, 367] width 31 height 31
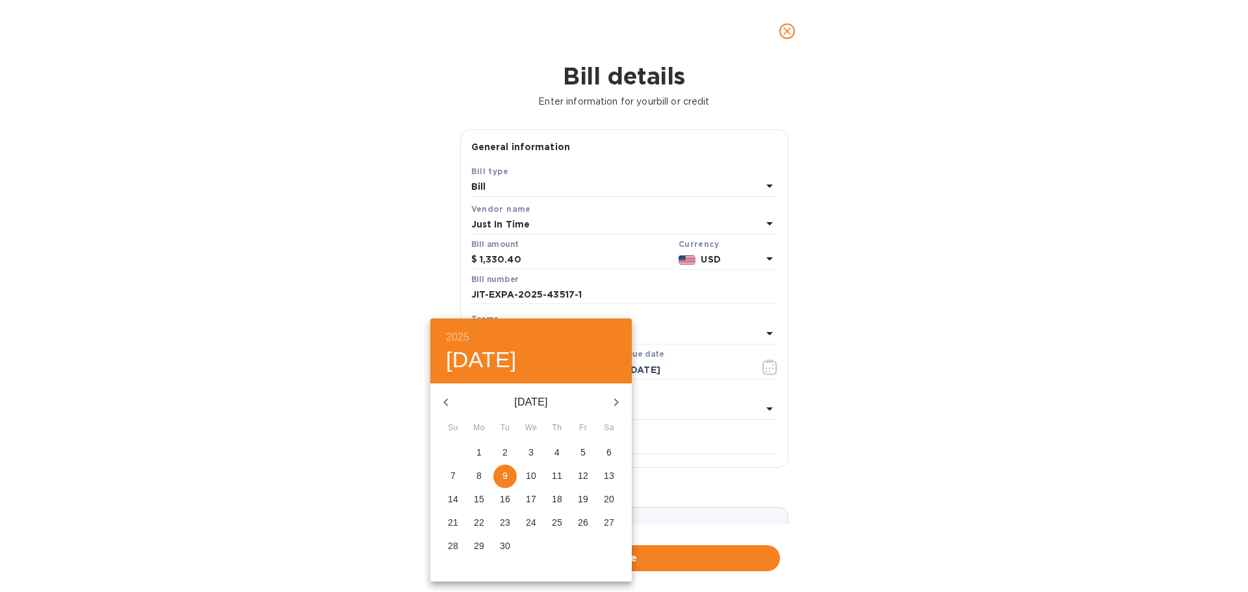
click at [451, 396] on icon "button" at bounding box center [446, 403] width 16 height 16
click at [529, 542] on p "27" at bounding box center [531, 546] width 10 height 13
type input "[DATE]"
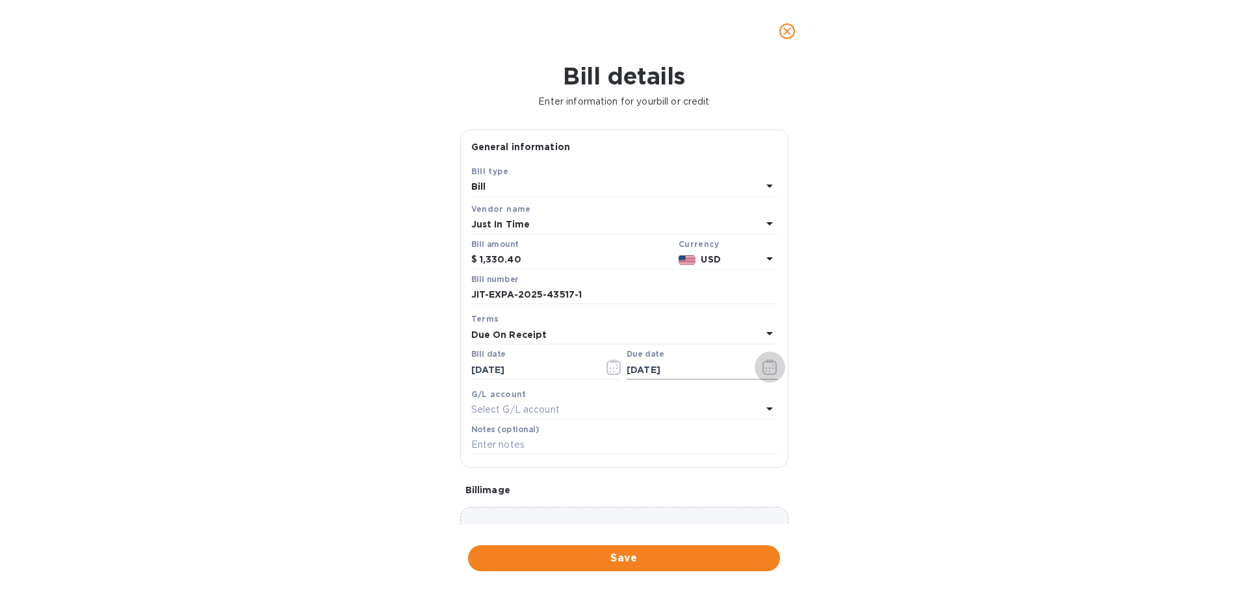
click at [756, 365] on button "button" at bounding box center [770, 367] width 31 height 31
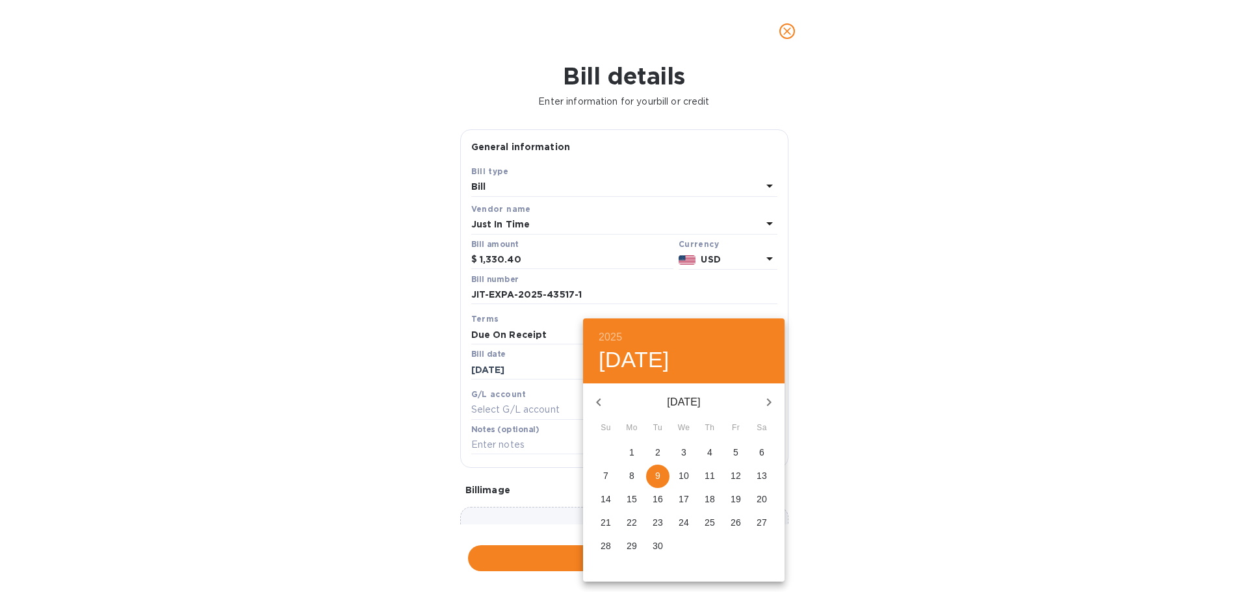
click at [659, 544] on p "30" at bounding box center [658, 546] width 10 height 13
type input "[DATE]"
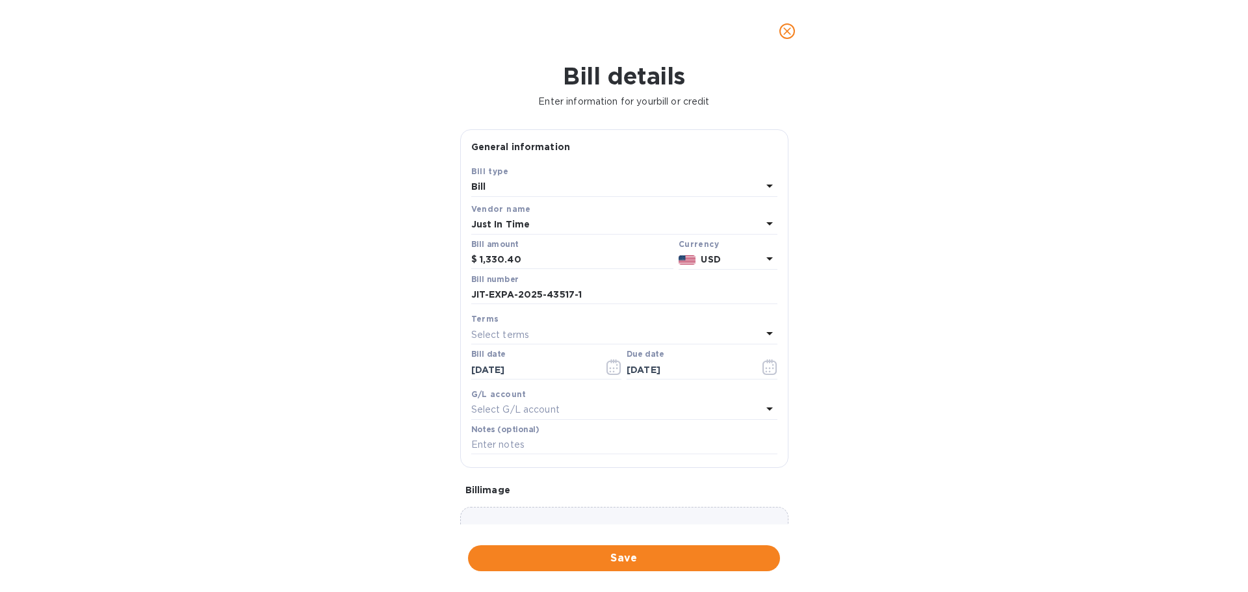
click at [502, 409] on p "Select G/L account" at bounding box center [515, 410] width 88 height 14
click at [512, 479] on p "Accounts Payable" at bounding box center [619, 484] width 275 height 14
drag, startPoint x: 491, startPoint y: 449, endPoint x: 482, endPoint y: 449, distance: 8.5
click at [492, 449] on input "text" at bounding box center [624, 446] width 306 height 20
type input "Shipment # 40977"
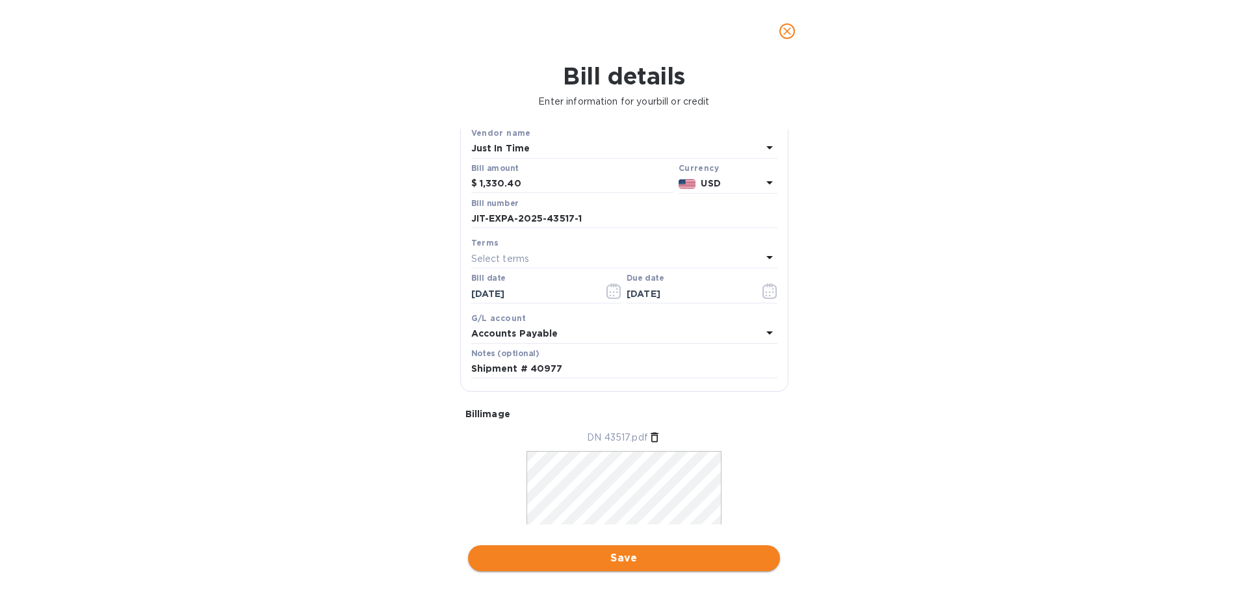
click at [609, 554] on span "Save" at bounding box center [624, 559] width 291 height 16
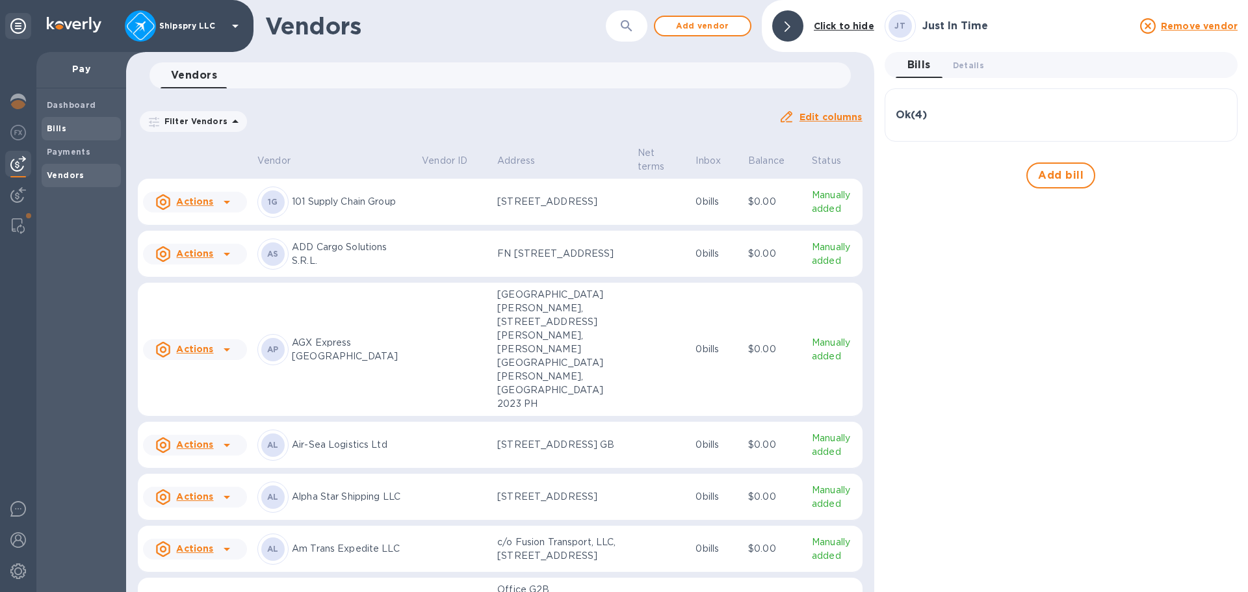
click at [60, 125] on b "Bills" at bounding box center [57, 129] width 20 height 10
